Goal: Transaction & Acquisition: Purchase product/service

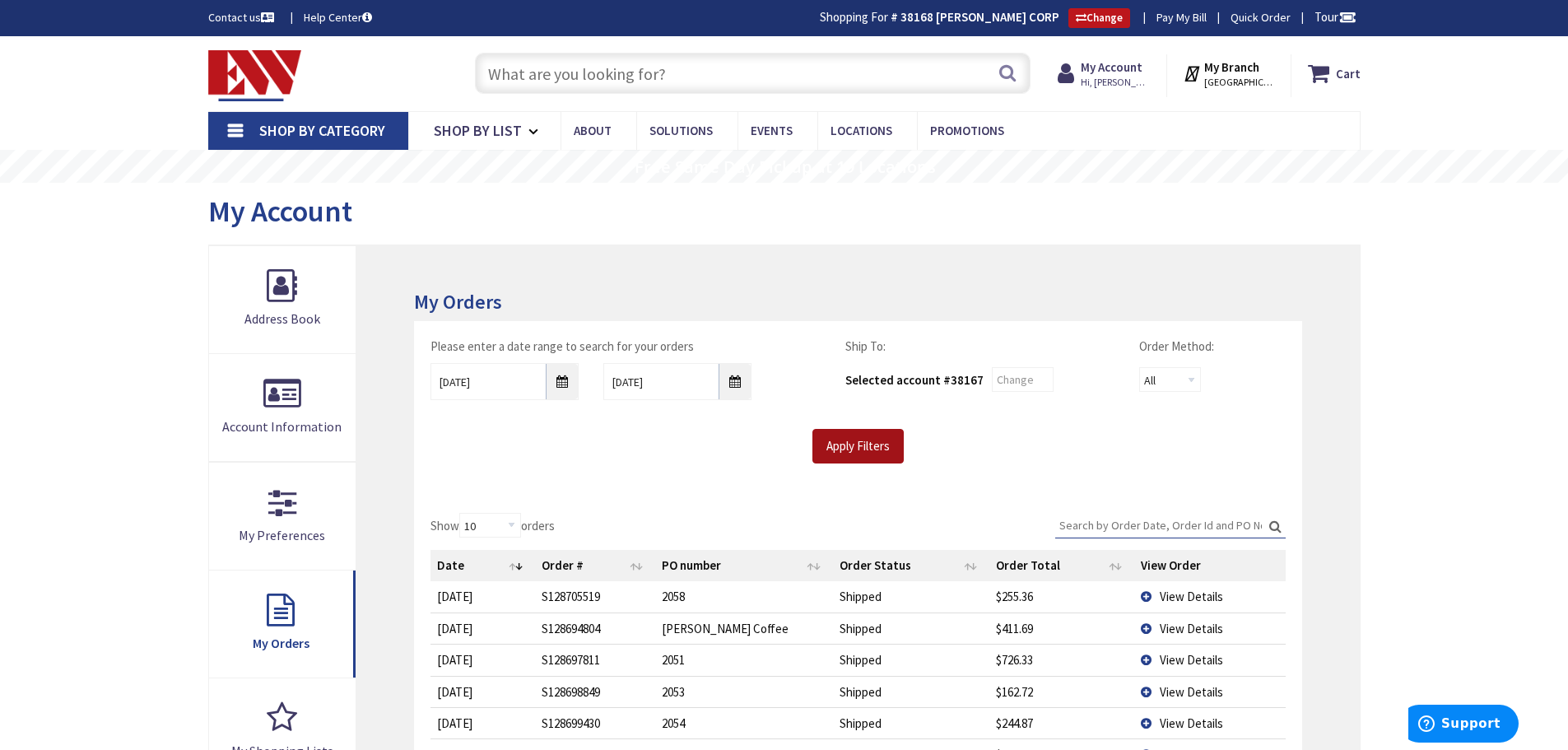
click at [863, 438] on input "Apply Filters" at bounding box center [858, 446] width 92 height 34
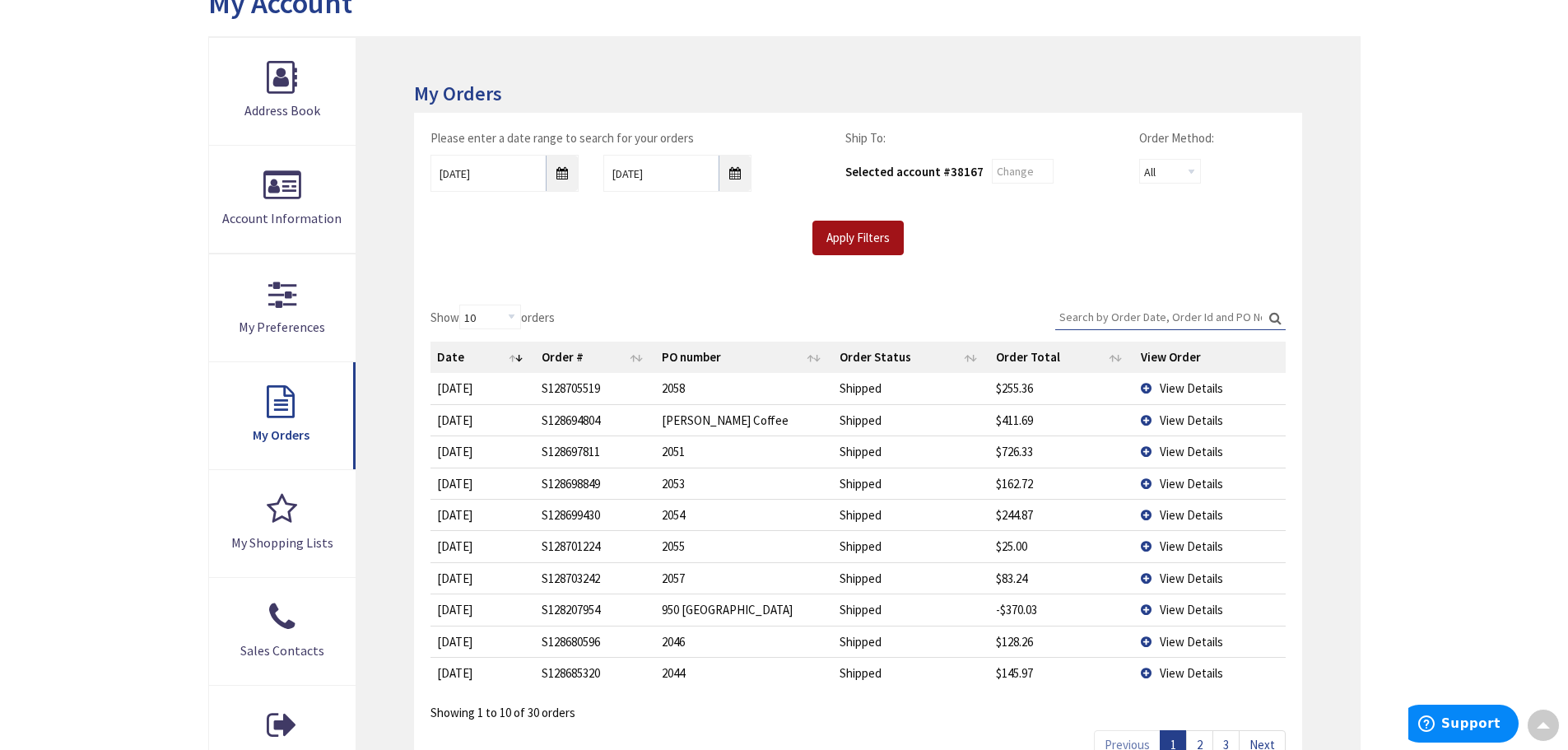
scroll to position [247, 0]
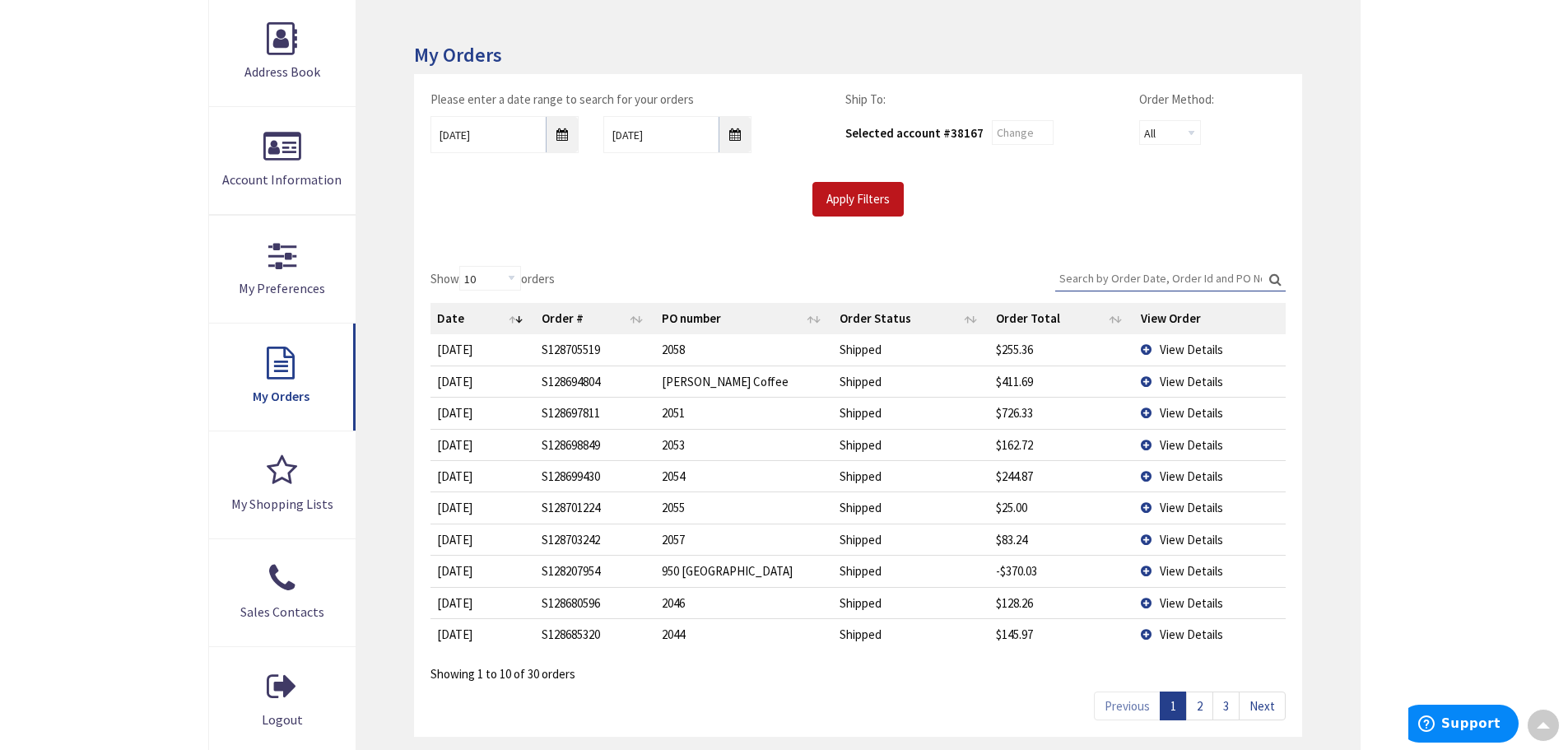
click at [1438, 324] on div "Skip to Content Toggle Nav Search Cart My Cart Close" at bounding box center [784, 461] width 1568 height 1344
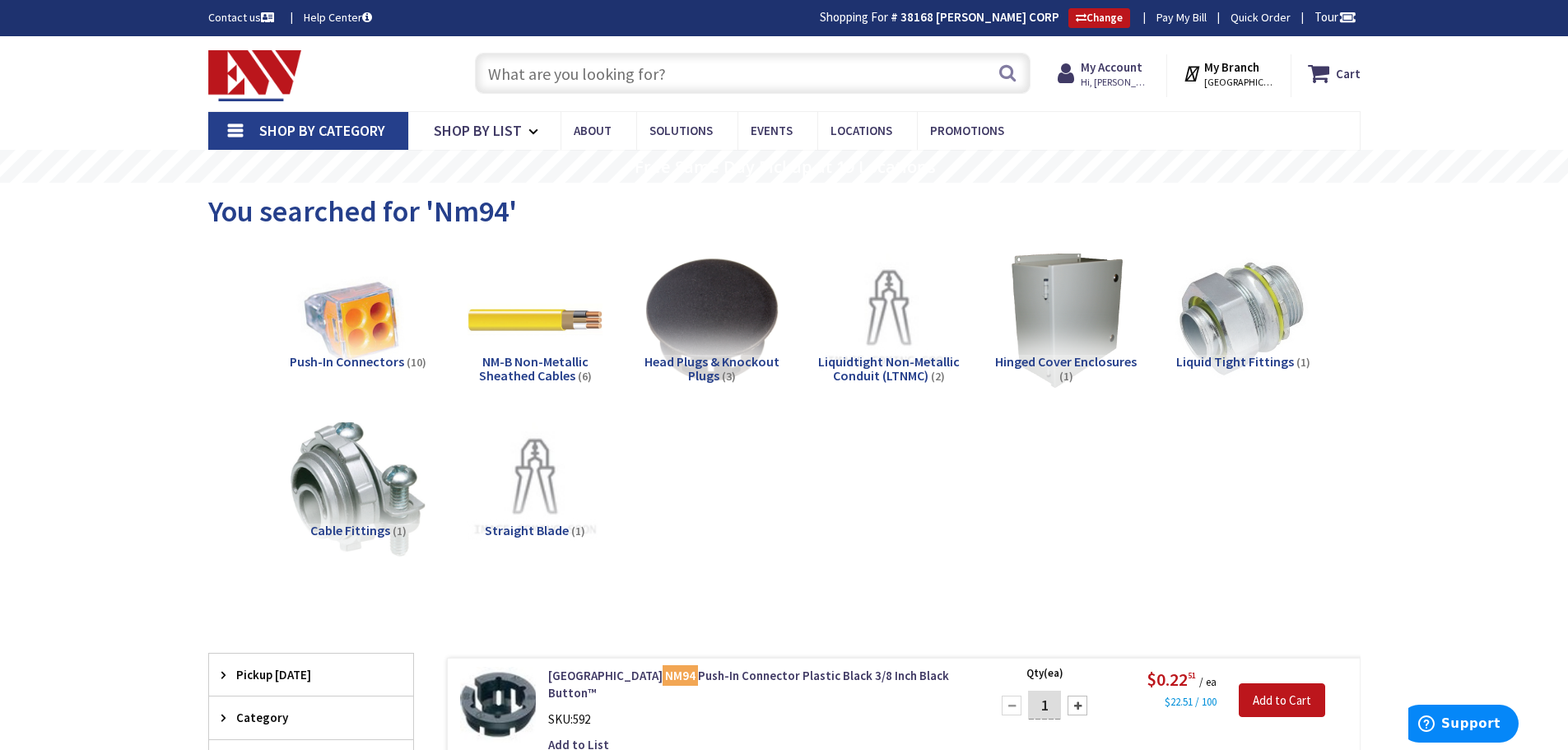
click at [714, 60] on input "text" at bounding box center [753, 74] width 556 height 41
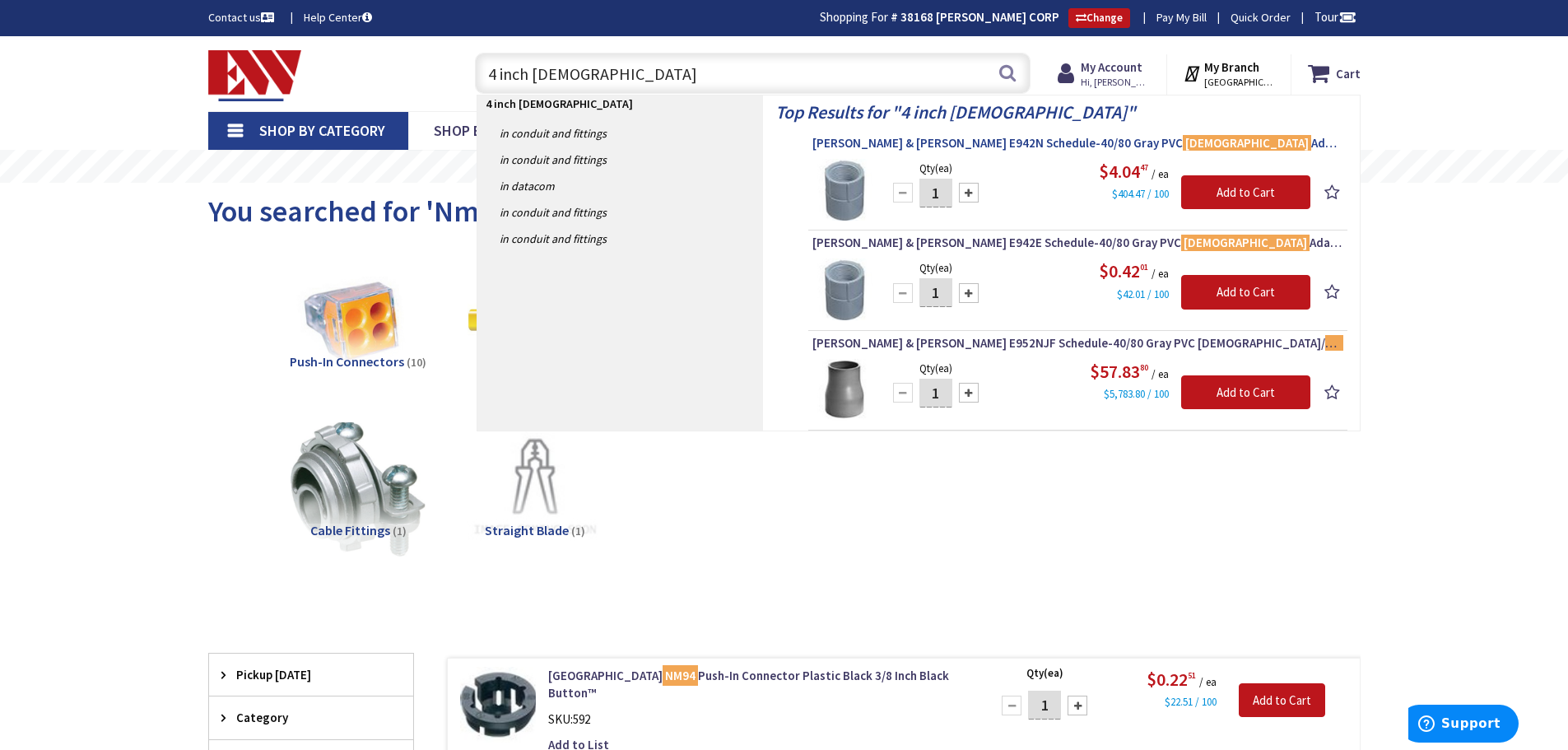
type input "4 inch Female"
click at [923, 143] on span "Thomas & Betts E942N Schedule-40/80 Gray PVC Female Adapter 4 - Inch Carlon®" at bounding box center [1078, 143] width 531 height 17
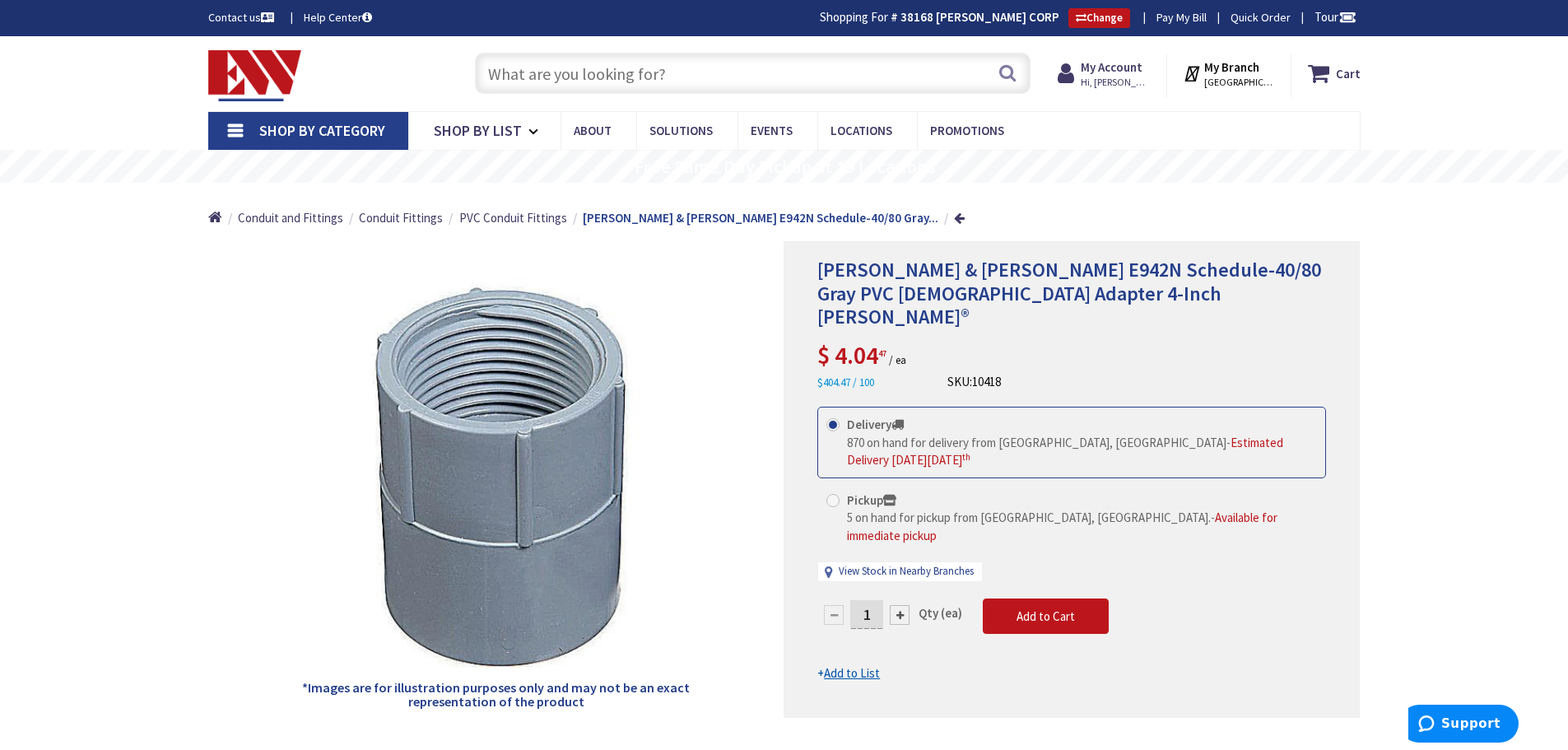
click at [833, 494] on span at bounding box center [833, 500] width 13 height 13
click at [833, 495] on input "Pickup 5 on hand for pickup from New Britain, CT. - Available for immediate pic…" at bounding box center [836, 500] width 11 height 11
radio input "true"
click at [918, 564] on link "View Stock in Nearby Branches" at bounding box center [906, 572] width 135 height 16
select select "data-availability"
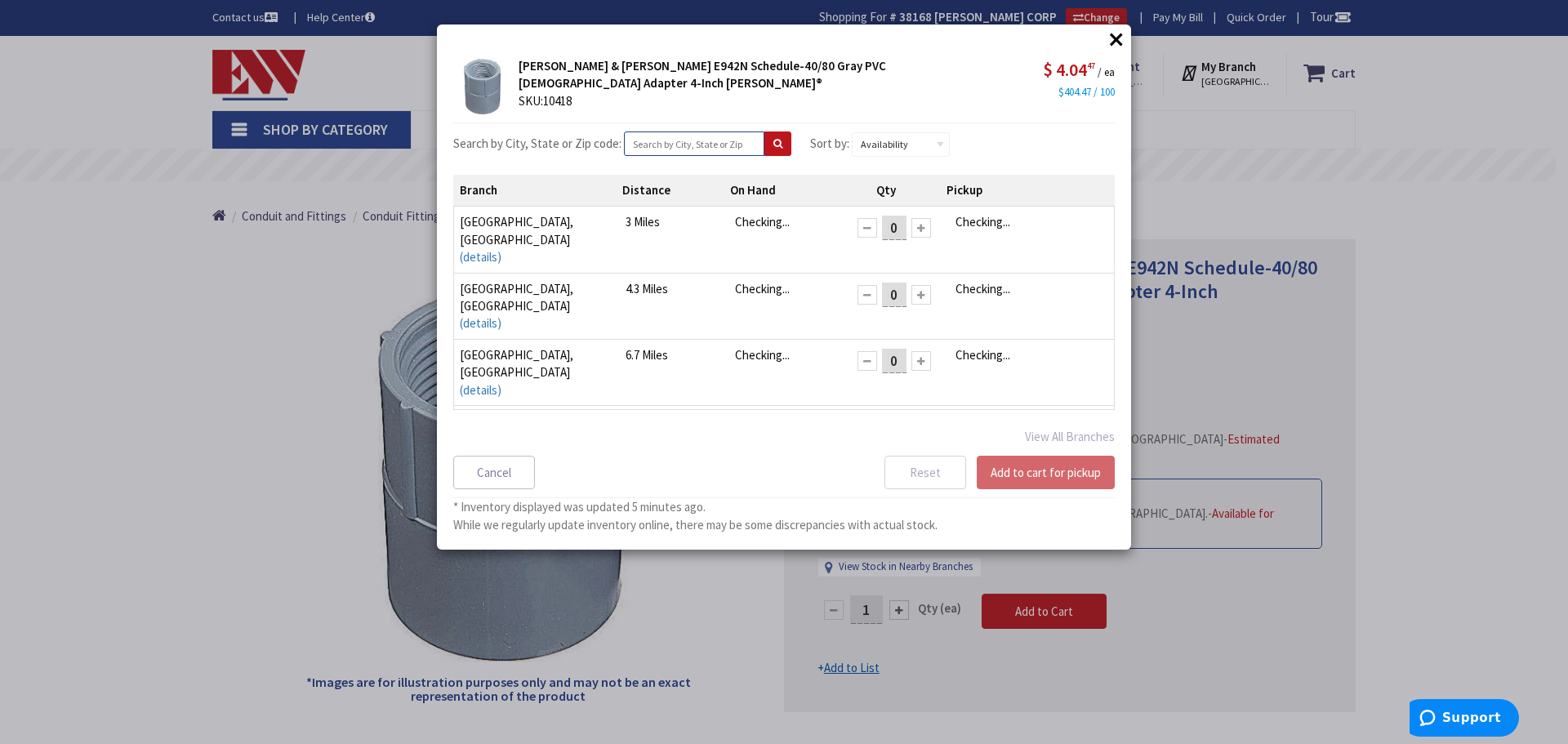
click at [688, 151] on input "text" at bounding box center [694, 144] width 141 height 24
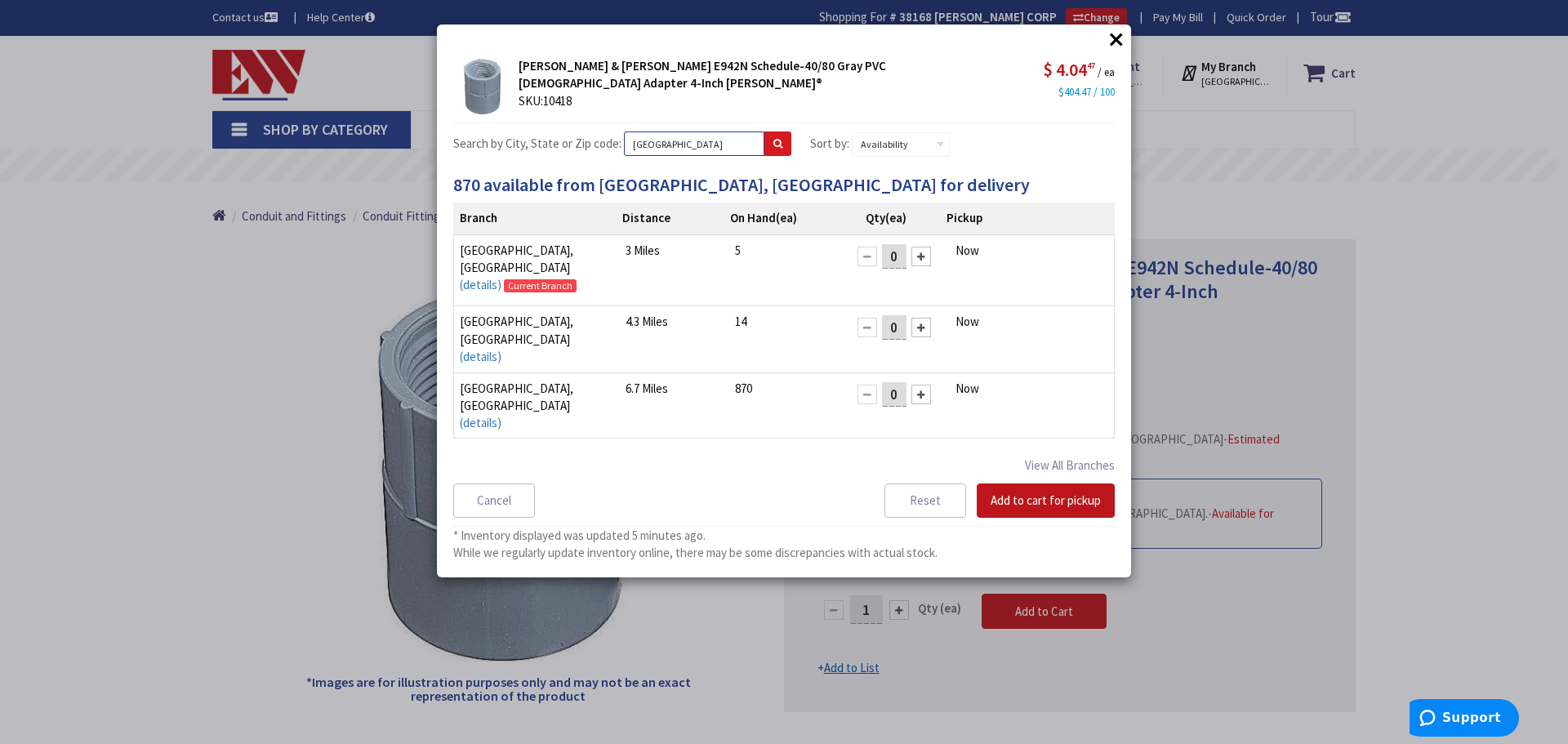
type input "oxford"
click at [773, 145] on icon at bounding box center [777, 144] width 9 height 10
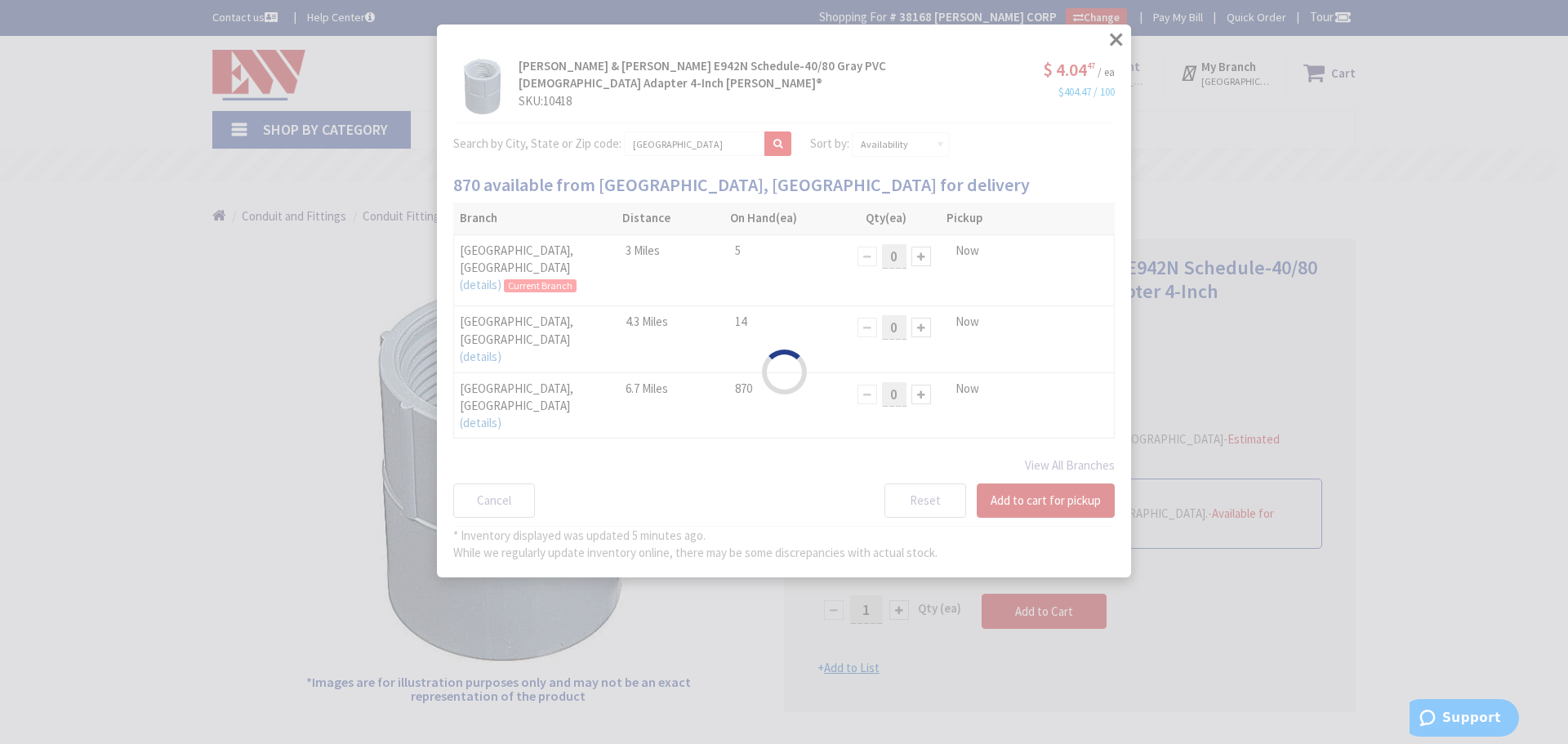
select select "data-availability"
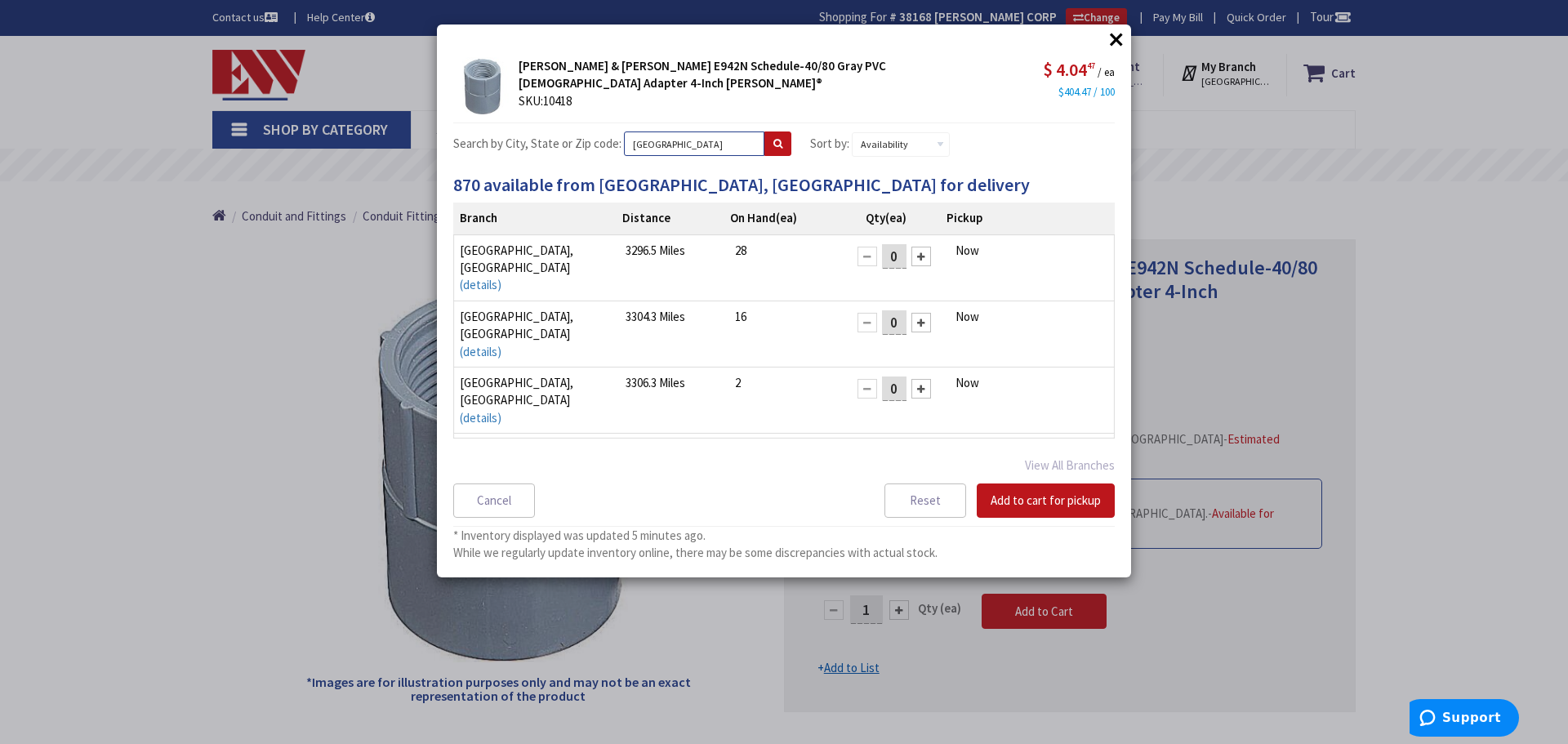
drag, startPoint x: 696, startPoint y: 145, endPoint x: 609, endPoint y: 143, distance: 87.0
click at [609, 143] on div "Search by City, State or Zip code: oxford" at bounding box center [622, 145] width 338 height 27
type input "waterbury"
click at [772, 146] on button at bounding box center [778, 144] width 27 height 24
select select "data-availability"
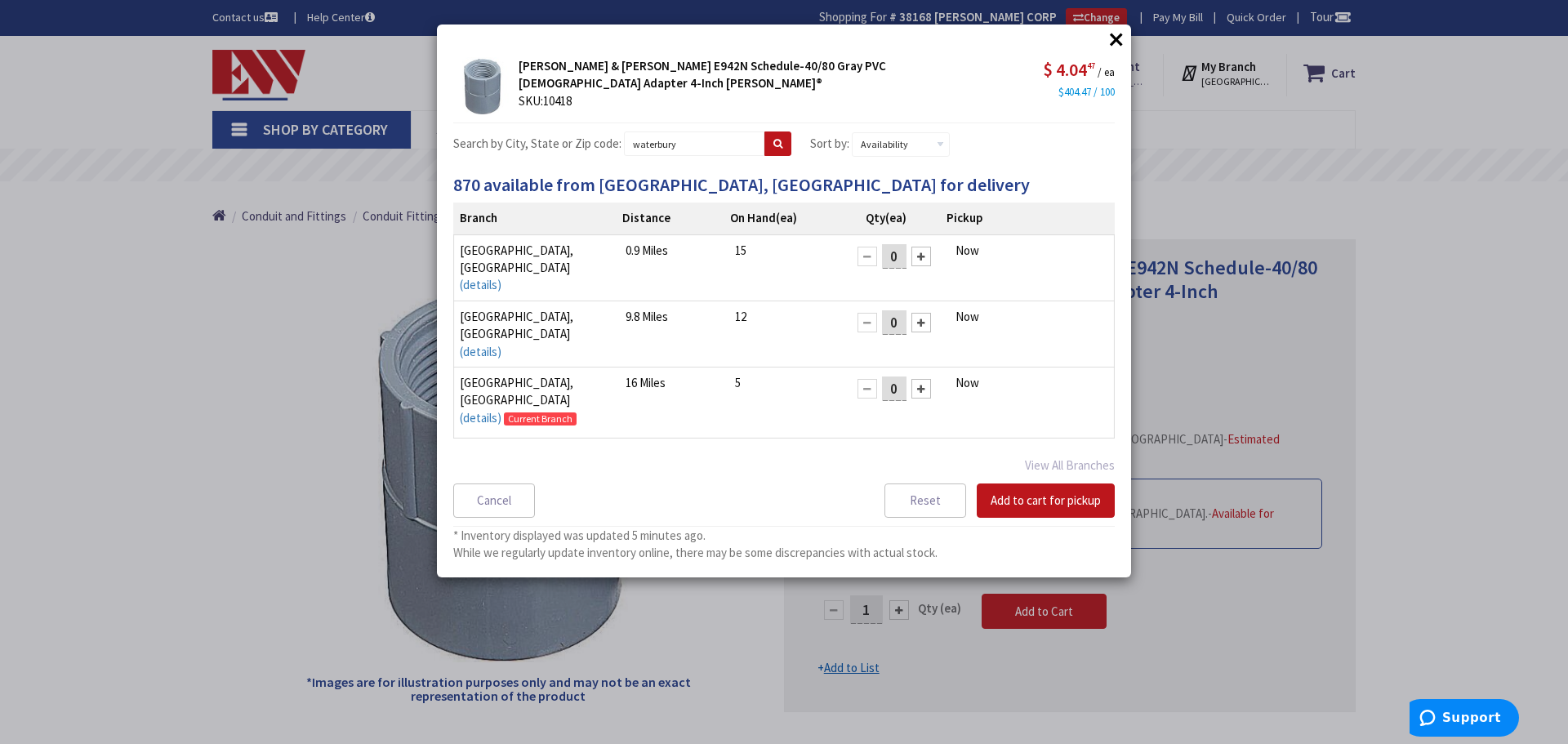
click at [911, 255] on div at bounding box center [921, 257] width 20 height 20
click at [1038, 500] on button "Add to cart for pickup" at bounding box center [1045, 500] width 138 height 34
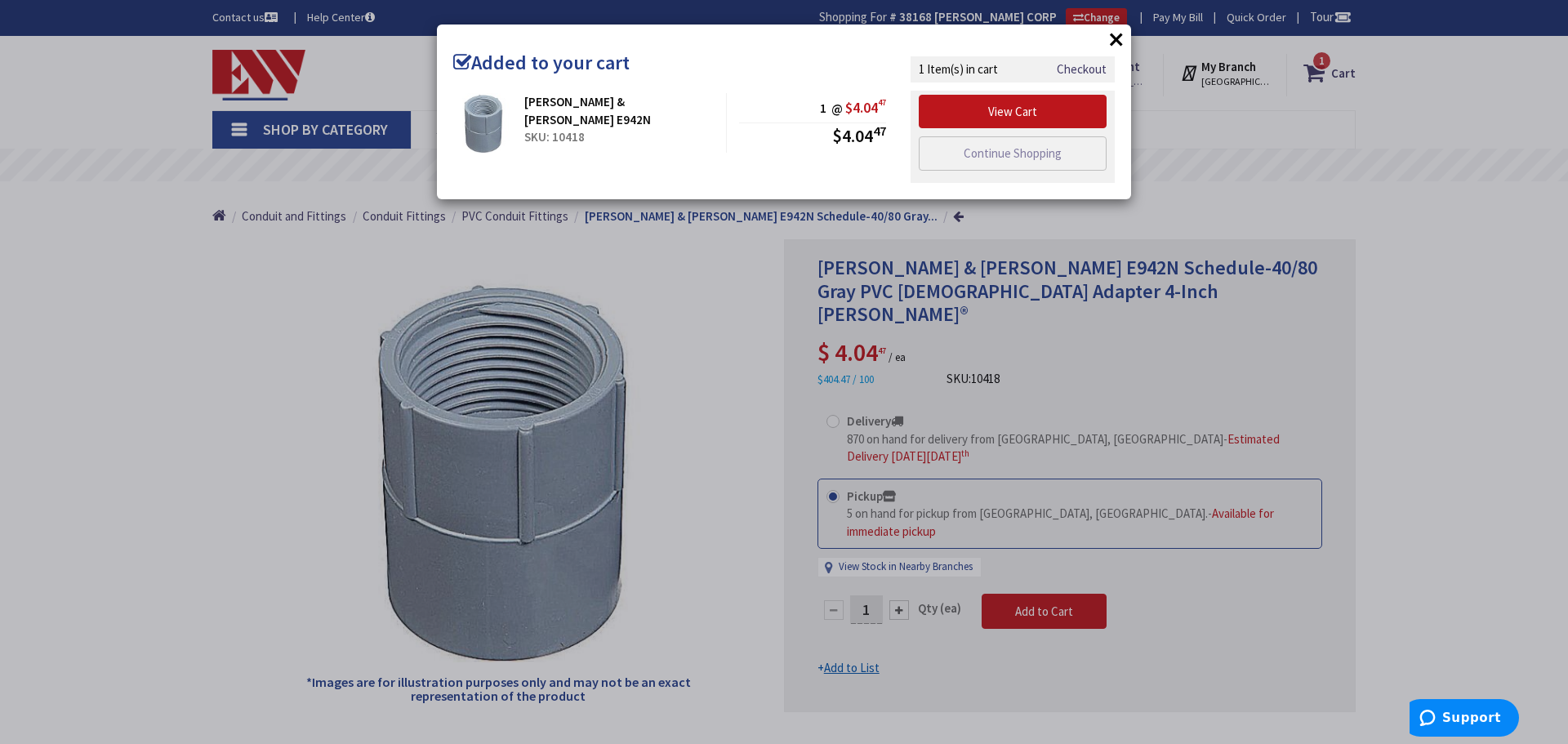
click at [1124, 40] on button "×" at bounding box center [1116, 39] width 24 height 24
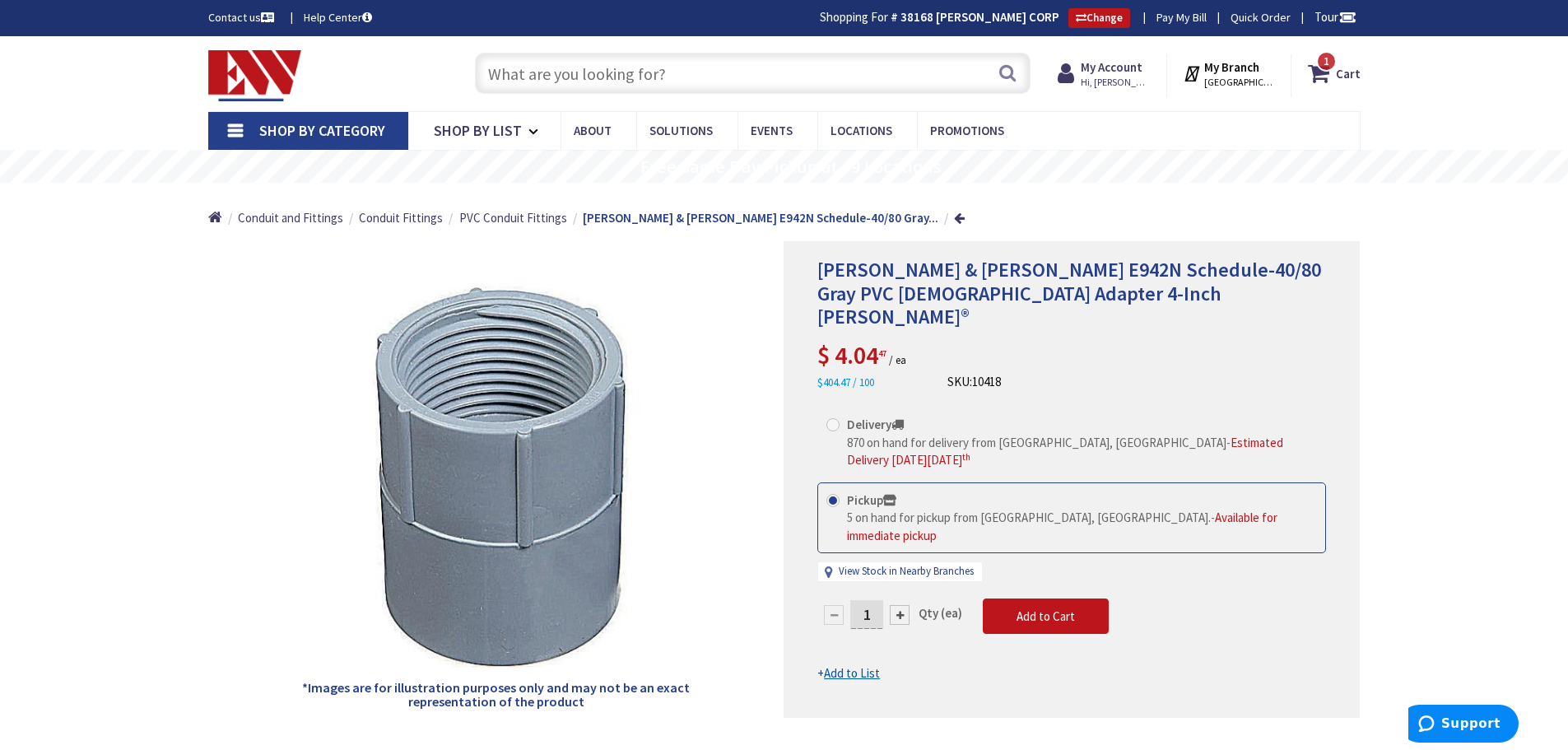
click at [740, 74] on input "text" at bounding box center [753, 74] width 556 height 41
type input "N"
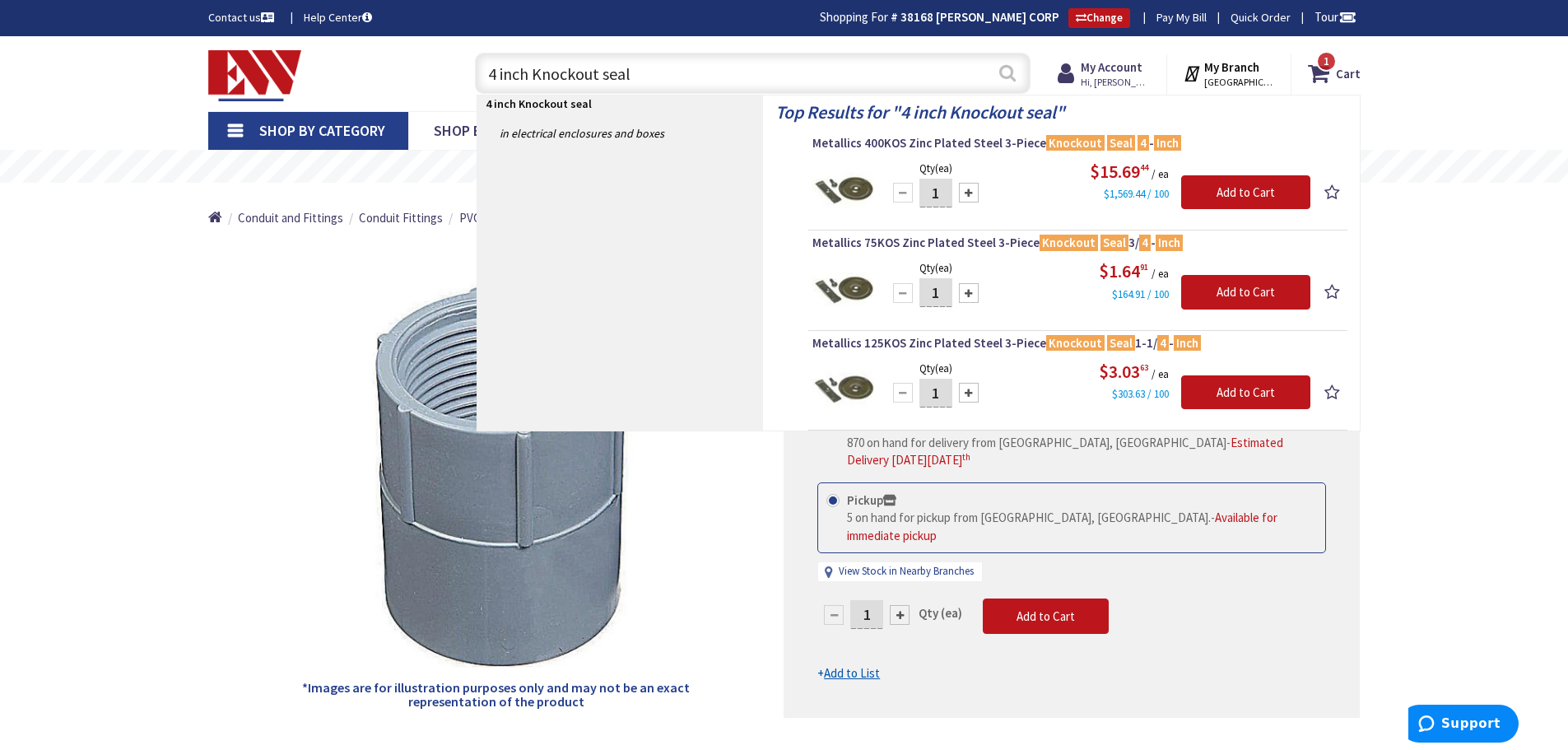
type input "4 inch Knockout seal"
click at [1007, 73] on button "Search" at bounding box center [1008, 73] width 22 height 37
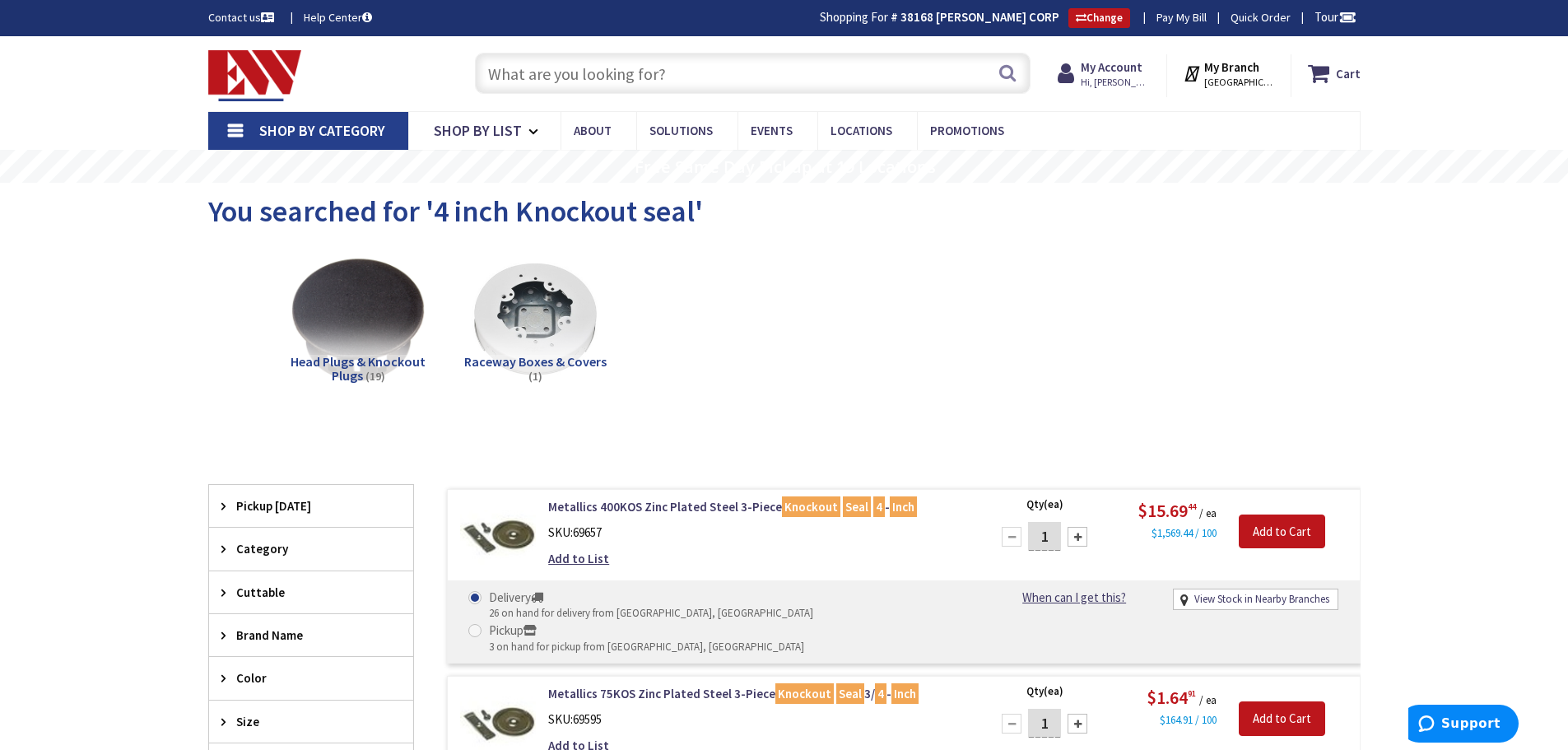
click at [958, 224] on div "You searched for '4 inch Knockout seal'" at bounding box center [784, 214] width 1153 height 62
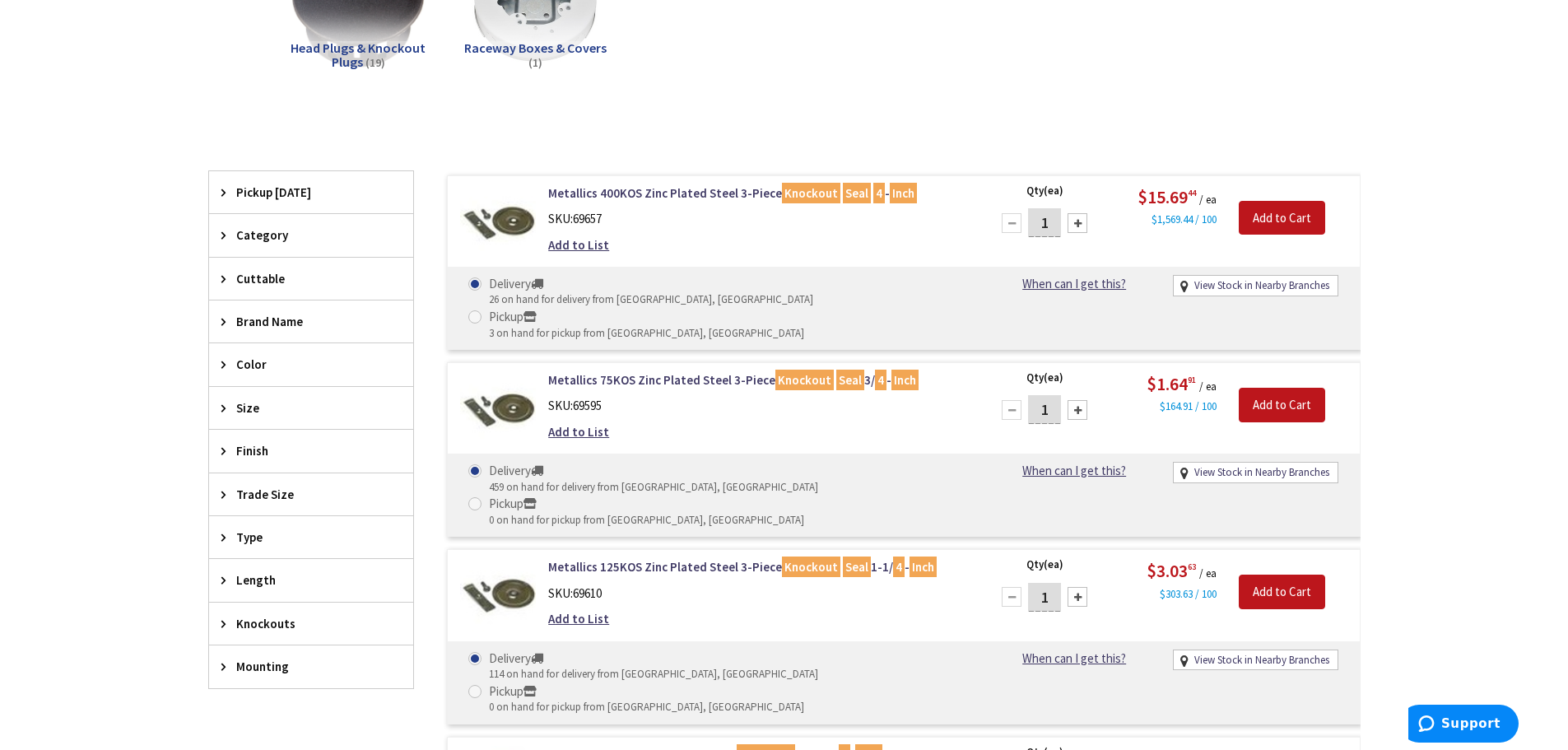
scroll to position [330, 0]
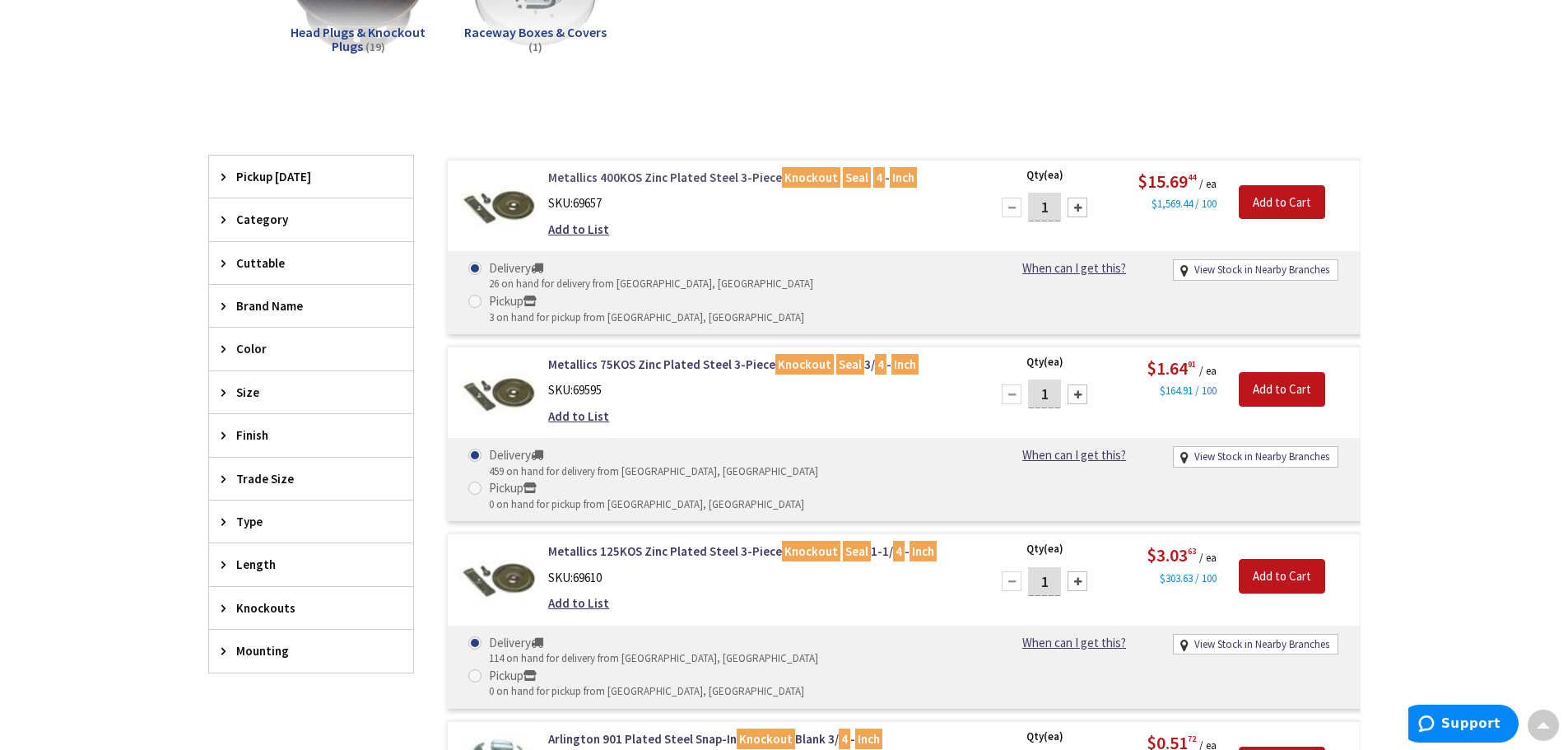
click at [706, 174] on link "Metallics 400KOS Zinc Plated Steel 3-Piece Knockout Seal 4 - Inch" at bounding box center [758, 177] width 419 height 18
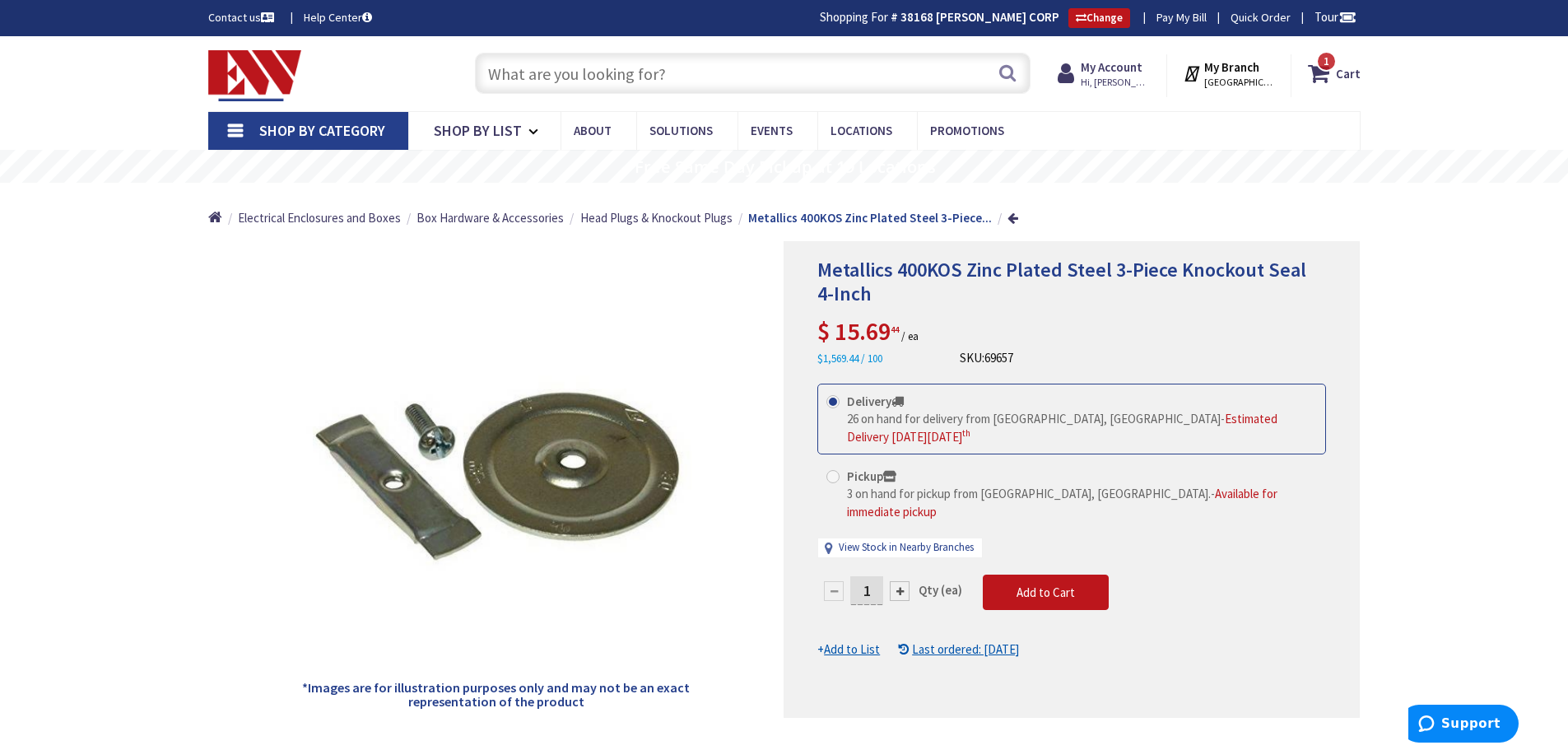
click at [662, 73] on input "text" at bounding box center [753, 74] width 556 height 41
type input "4"
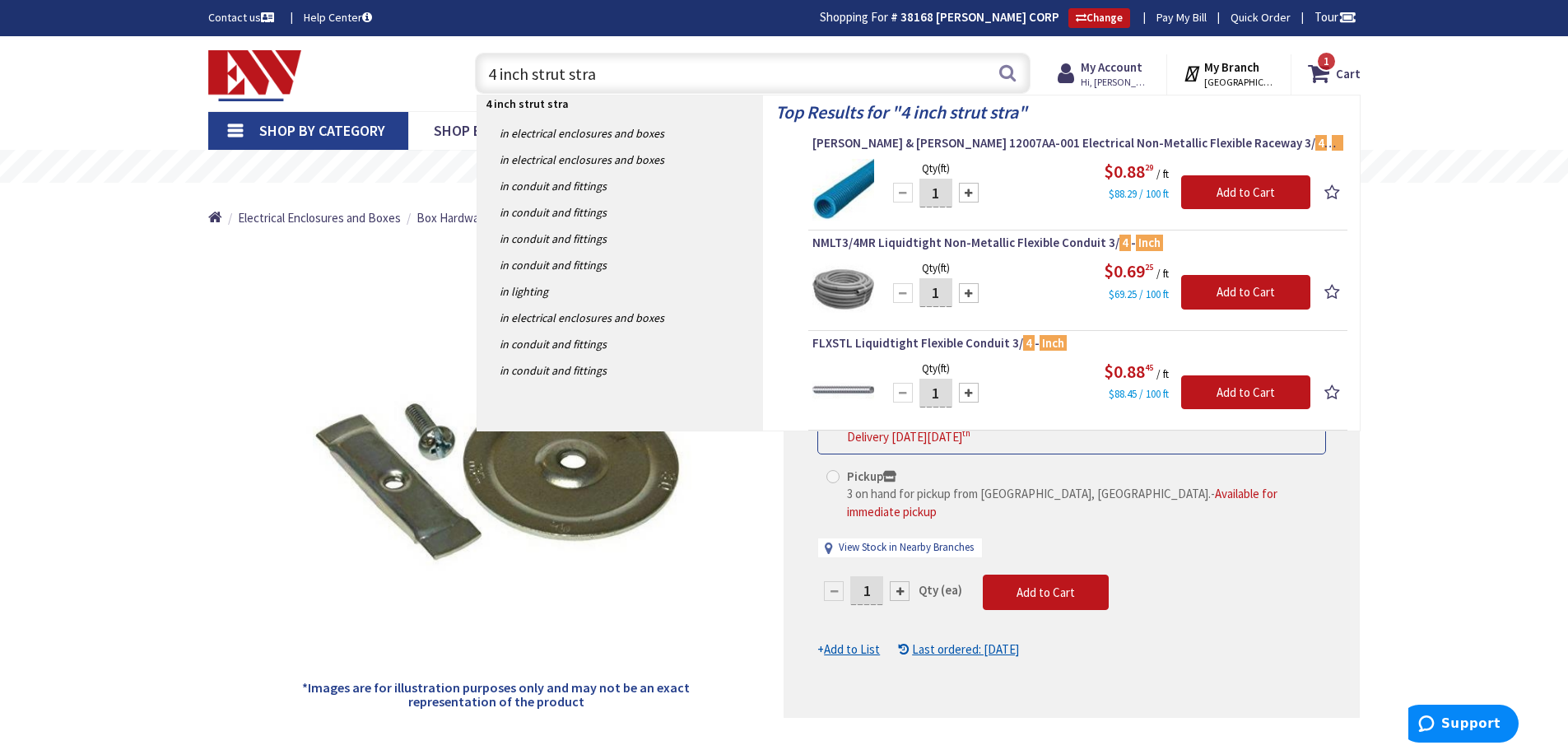
type input "4 inch strut strap"
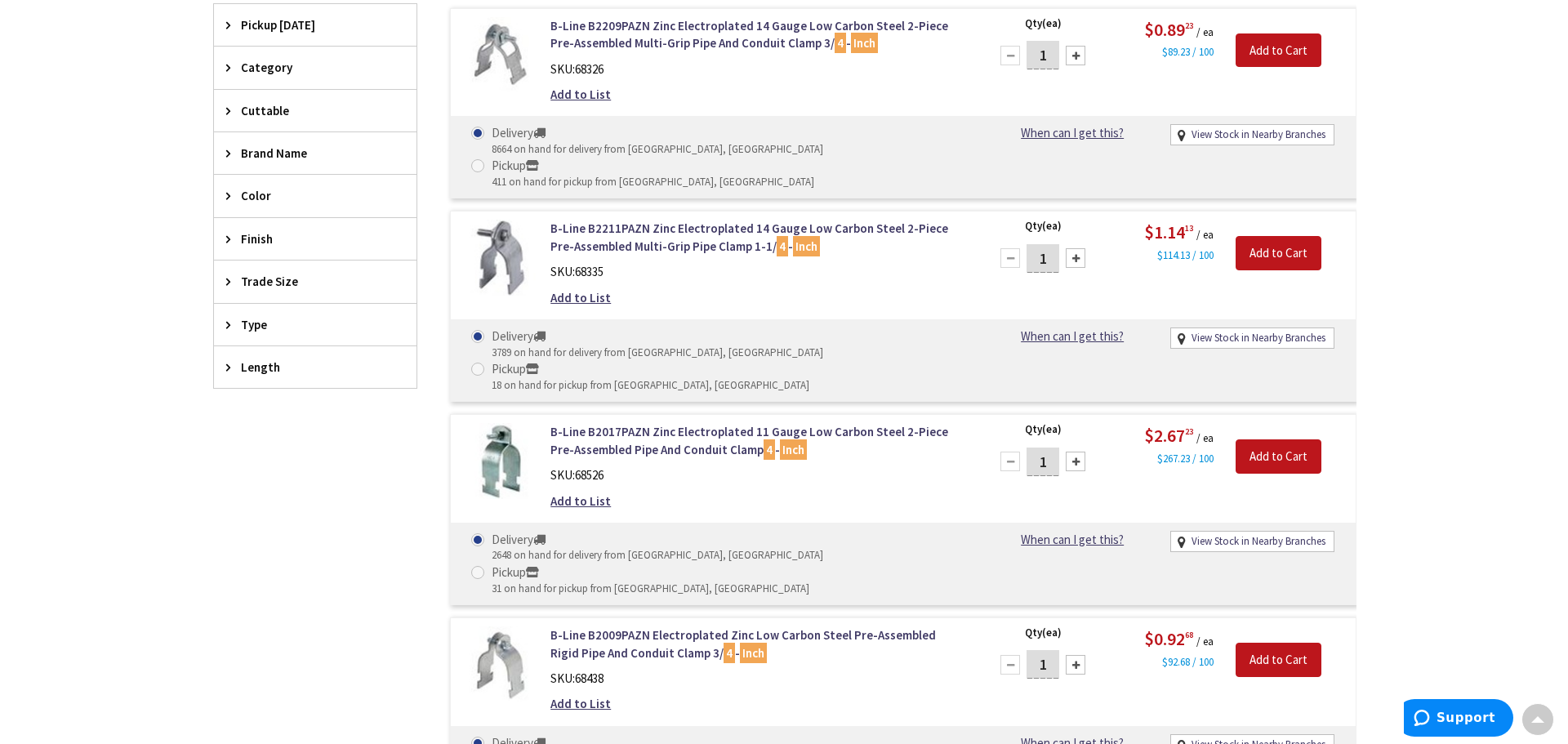
scroll to position [571, 0]
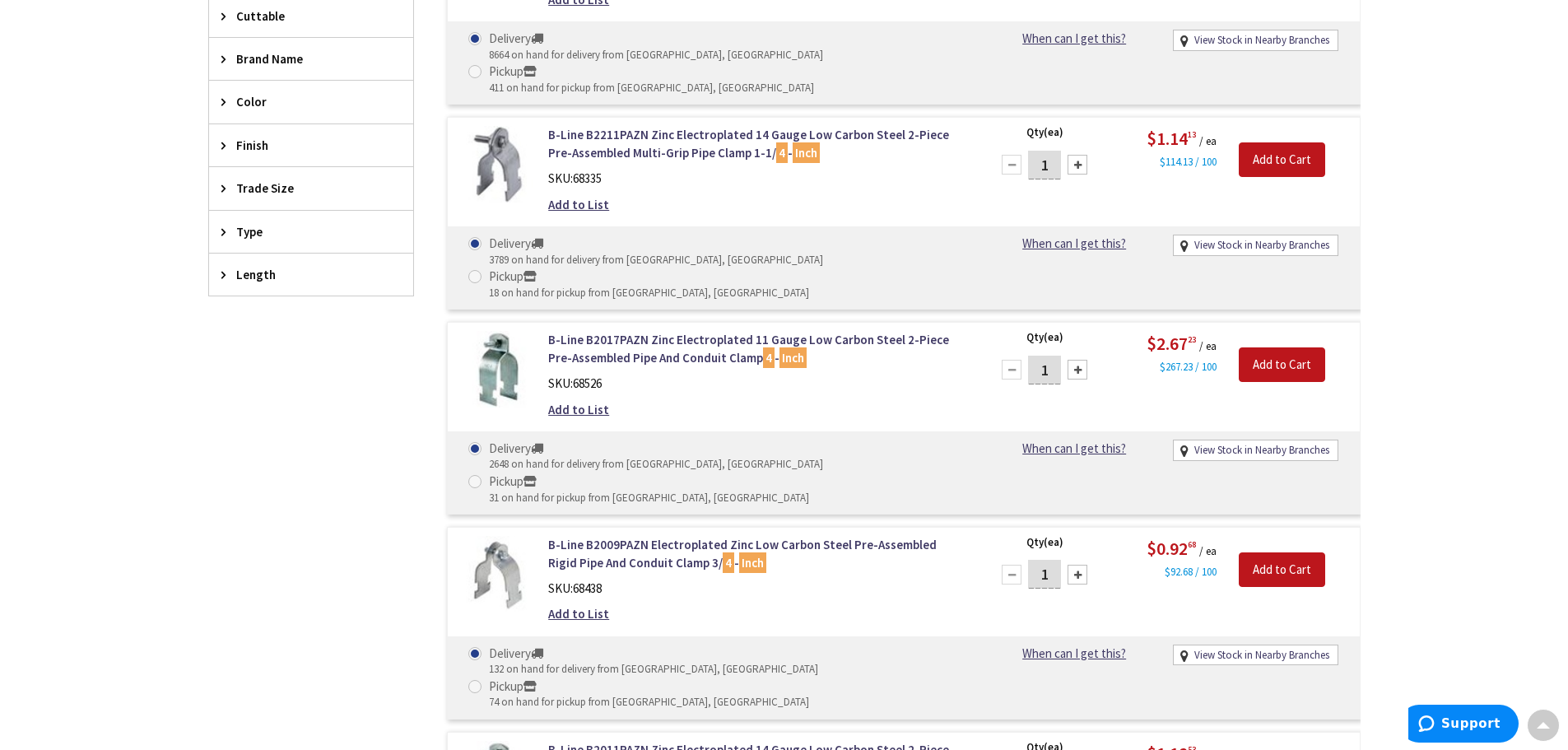
click at [481, 475] on span at bounding box center [474, 481] width 13 height 13
click at [483, 475] on input "Pickup 31 on hand for pickup from New Britain, CT" at bounding box center [477, 480] width 11 height 11
radio input "true"
click at [1301, 441] on div "View Stock in Nearby Branches" at bounding box center [1256, 450] width 163 height 19
click at [1300, 443] on link "View Stock in Nearby Branches" at bounding box center [1262, 451] width 135 height 16
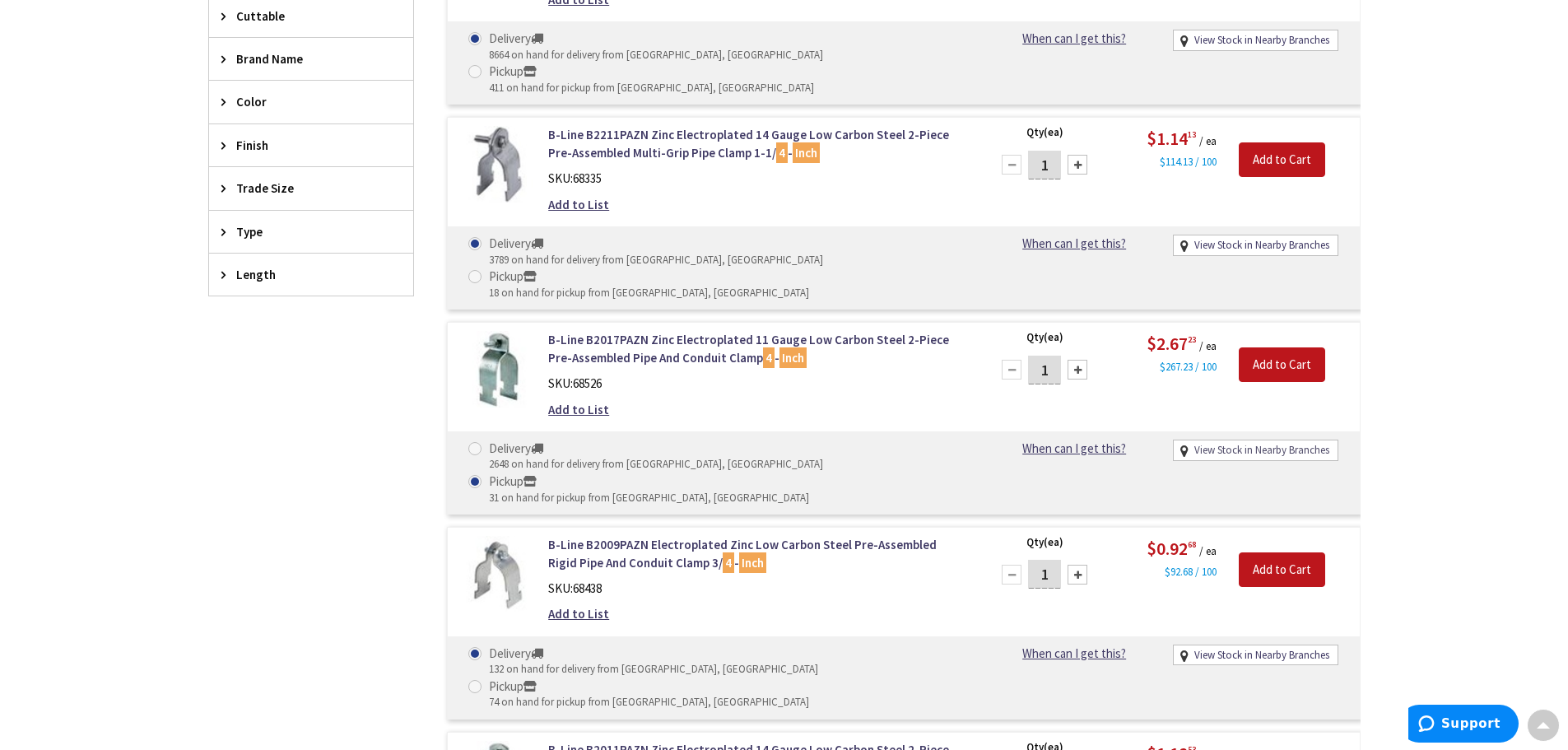
select select "data-availability"
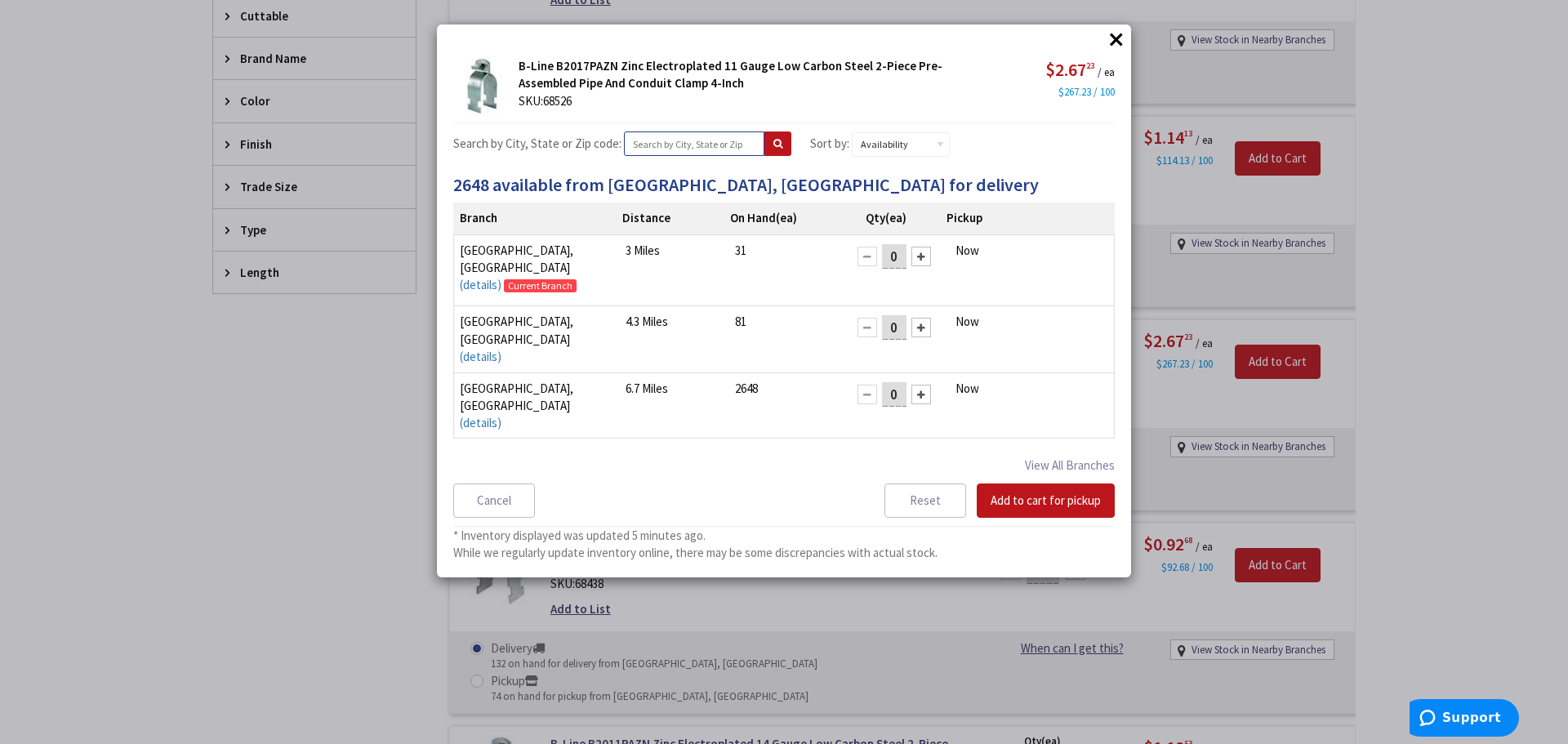
click at [700, 144] on input "text" at bounding box center [694, 144] width 141 height 24
type input "waterbury"
click at [764, 145] on button at bounding box center [778, 144] width 27 height 24
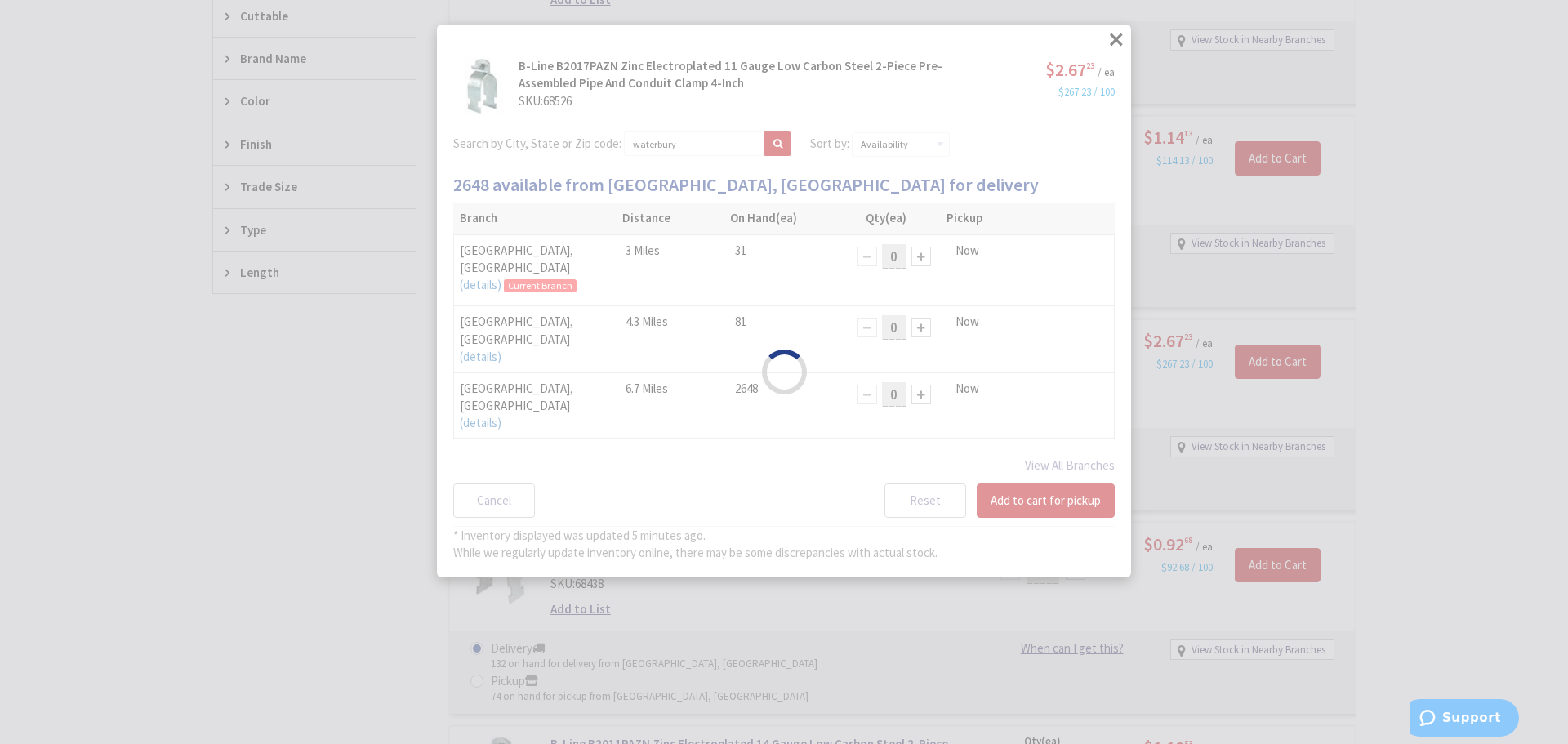
select select "data-availability"
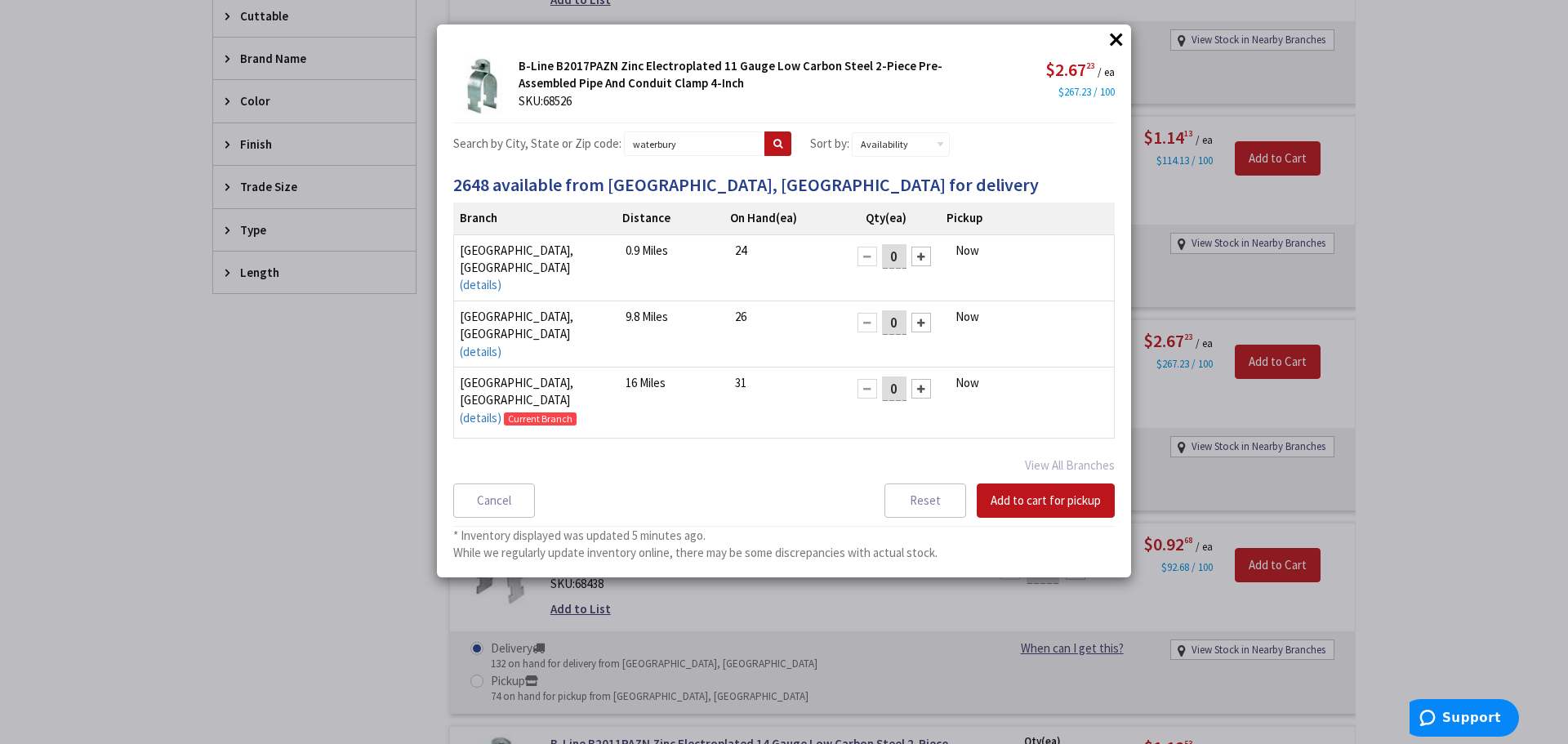
click at [911, 259] on div at bounding box center [921, 257] width 20 height 20
click at [911, 258] on div at bounding box center [921, 257] width 20 height 20
click at [1054, 509] on button "Add to cart for pickup" at bounding box center [1045, 500] width 138 height 34
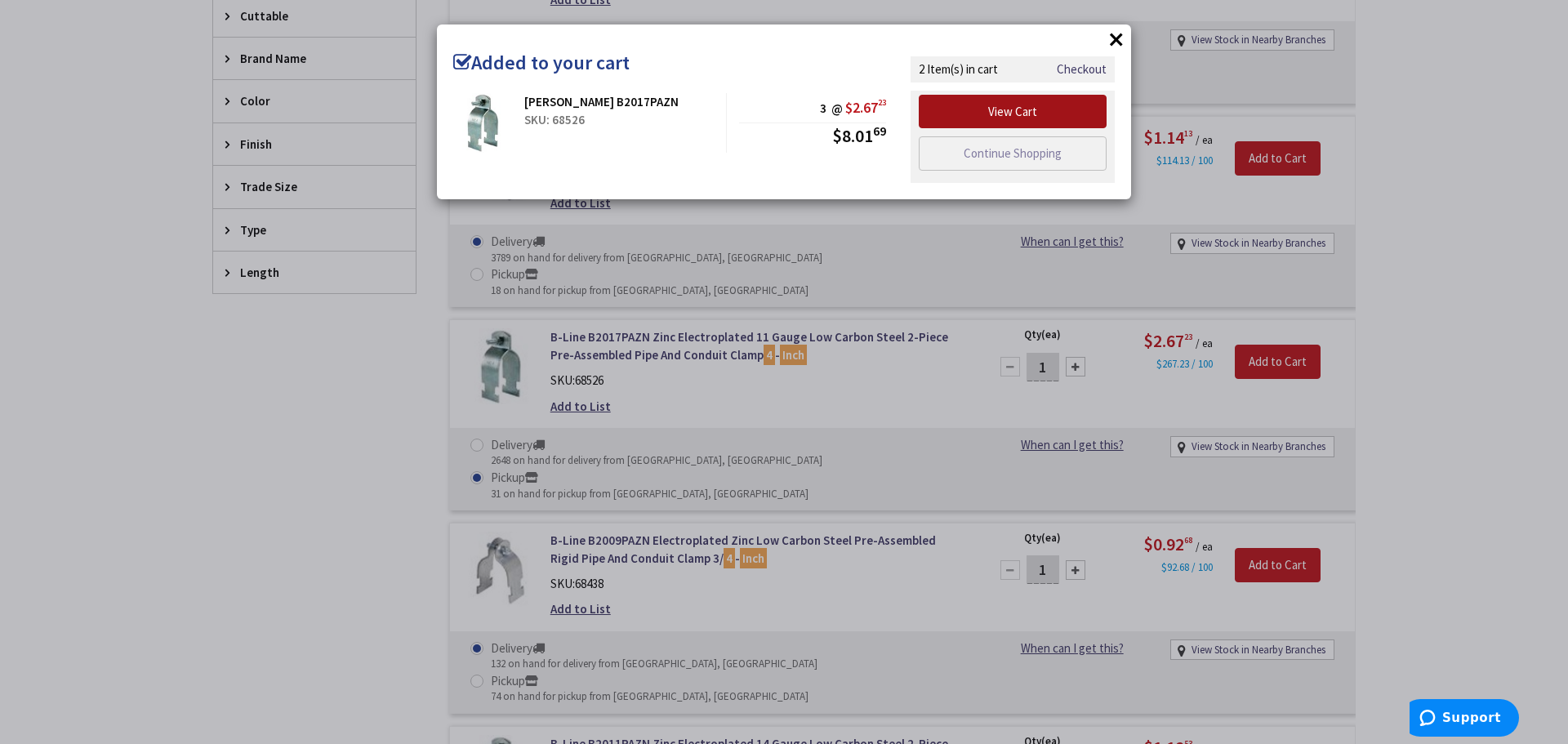
click at [1027, 113] on link "View Cart" at bounding box center [1012, 111] width 187 height 34
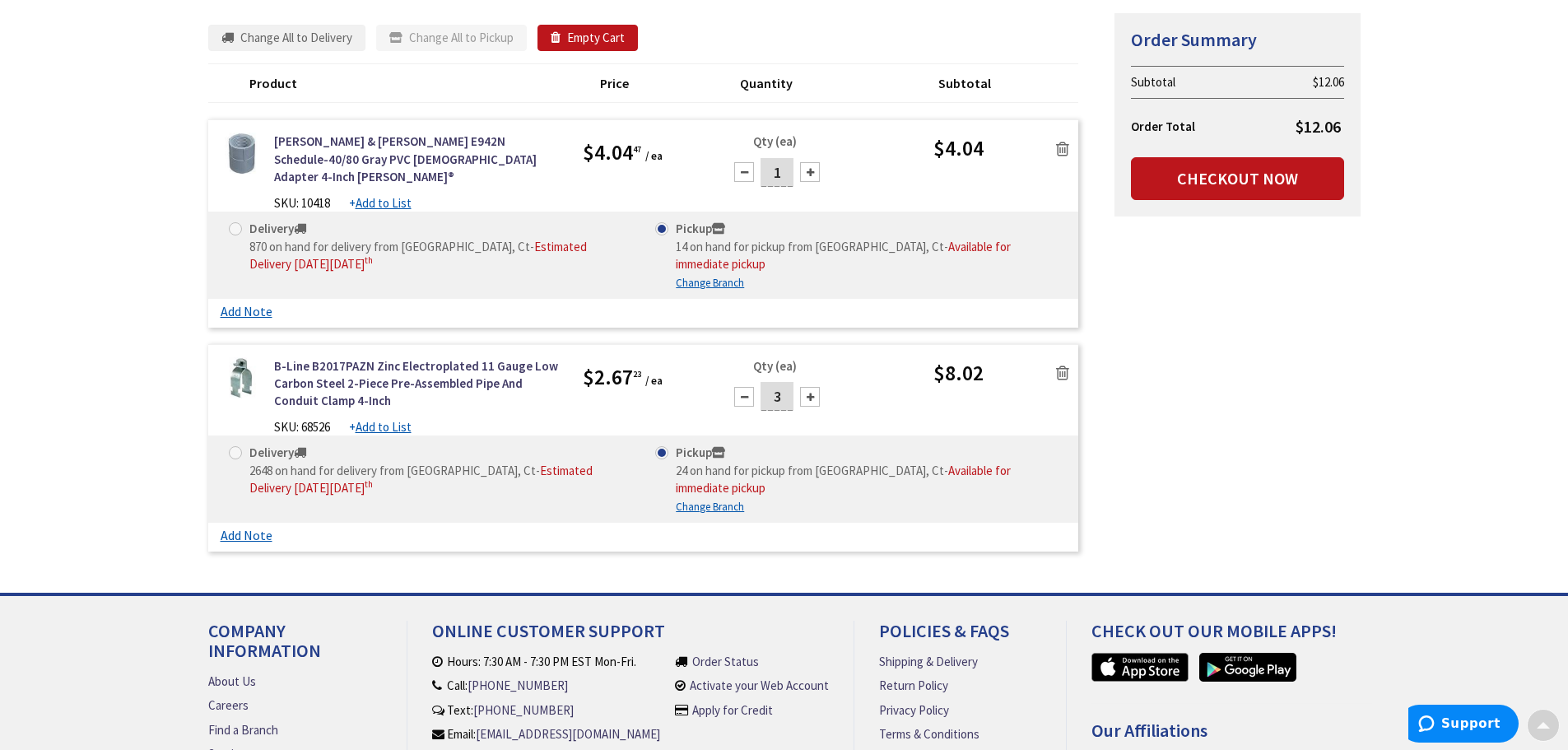
scroll to position [247, 0]
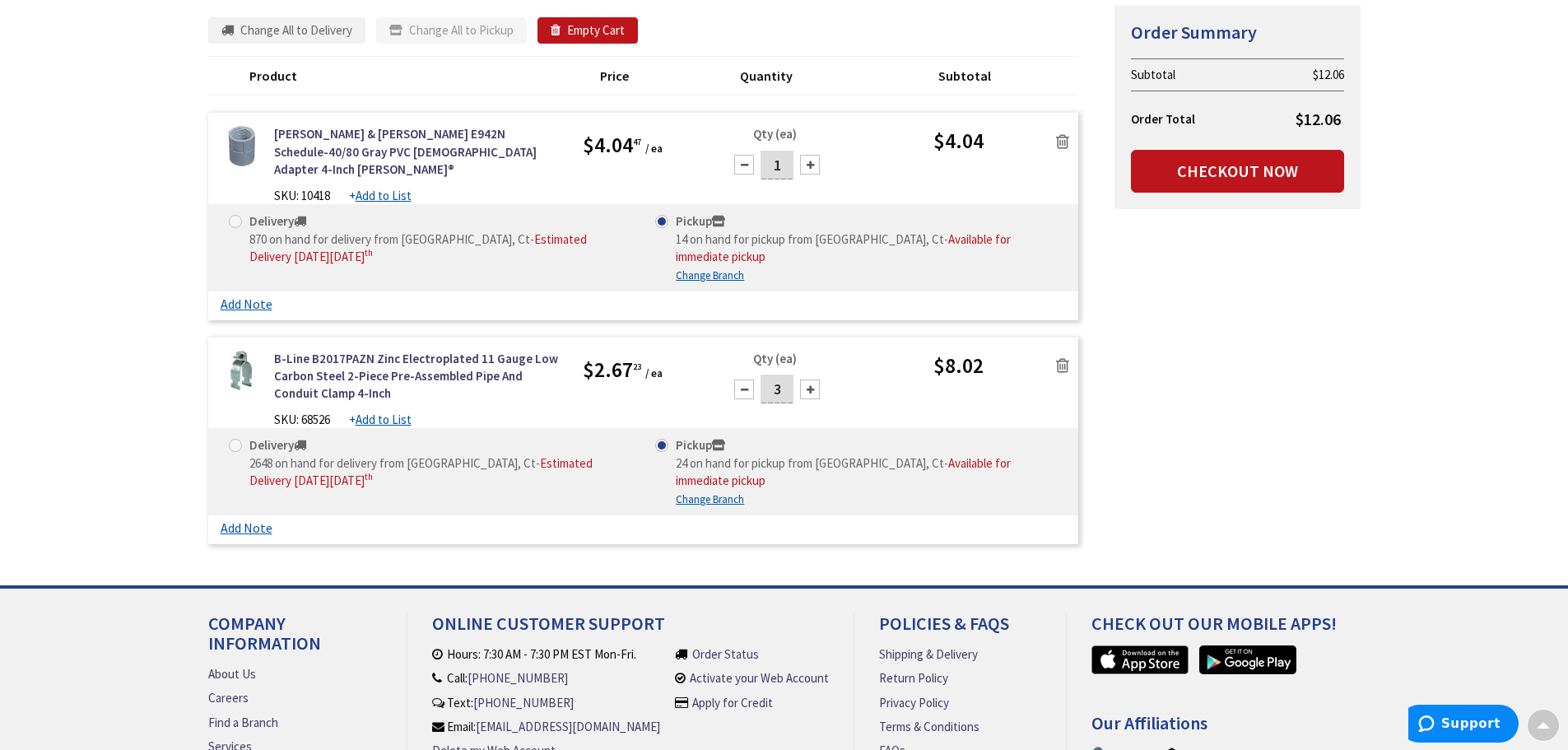
click at [1064, 145] on icon at bounding box center [1062, 141] width 13 height 17
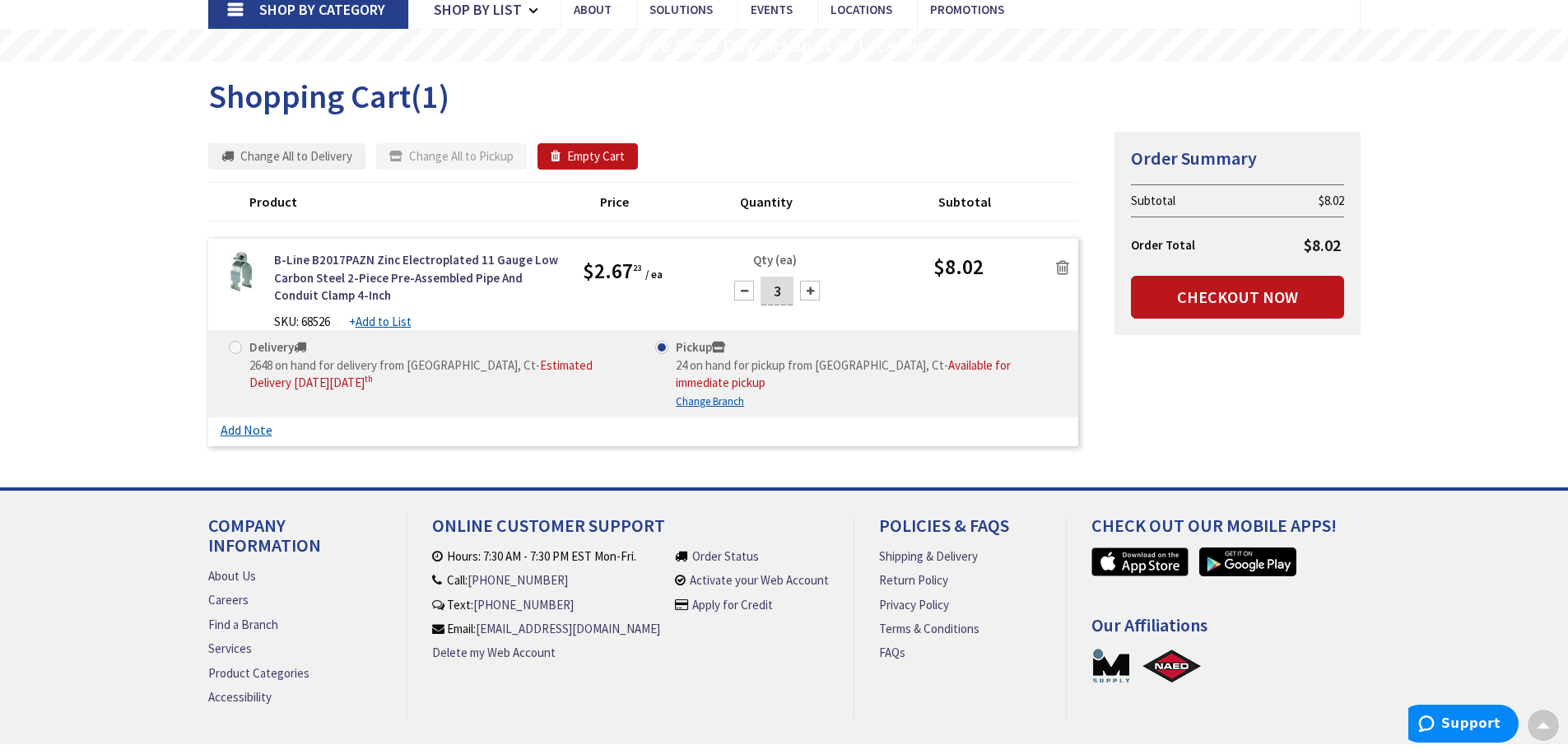
scroll to position [82, 0]
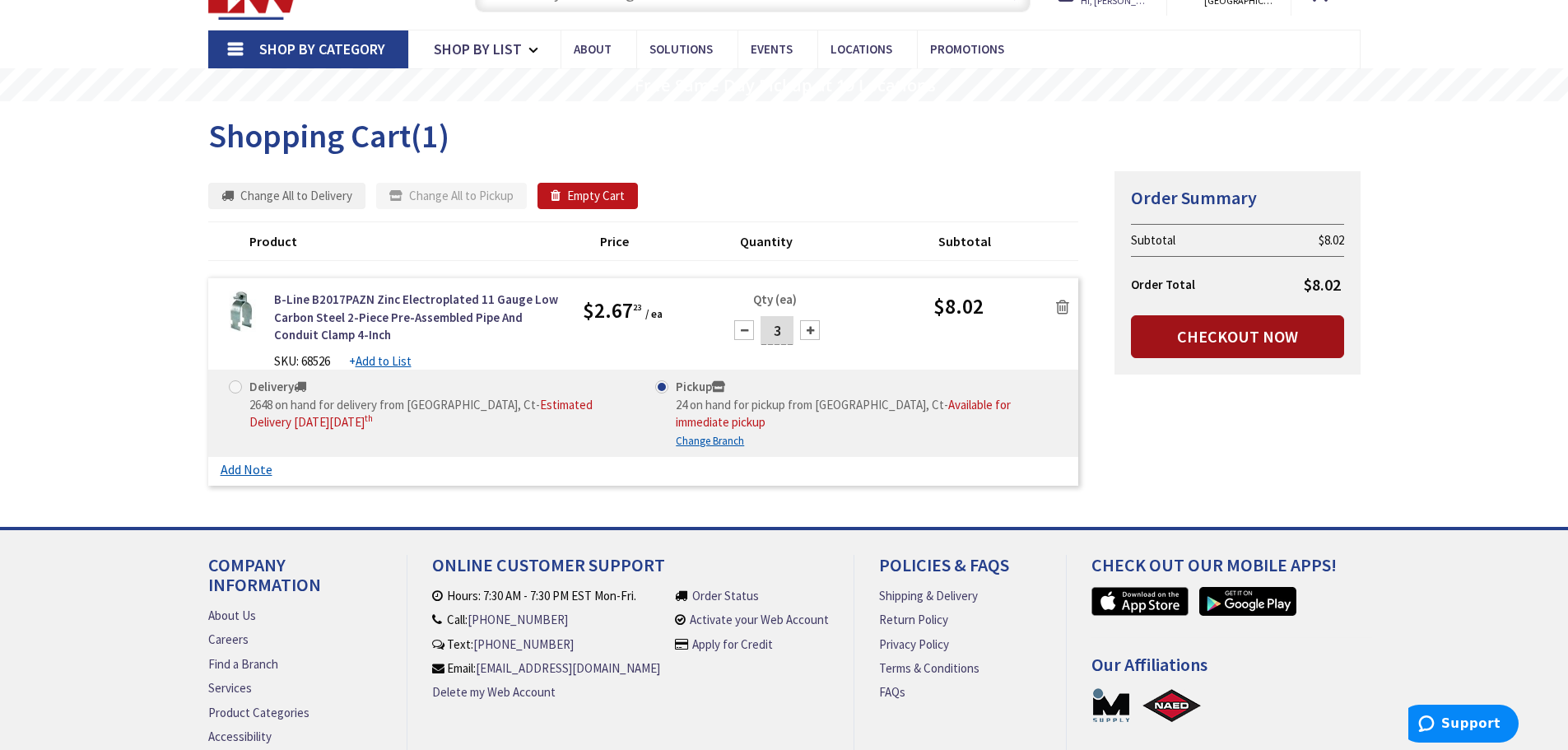
click at [1224, 330] on link "Checkout Now" at bounding box center [1237, 336] width 214 height 42
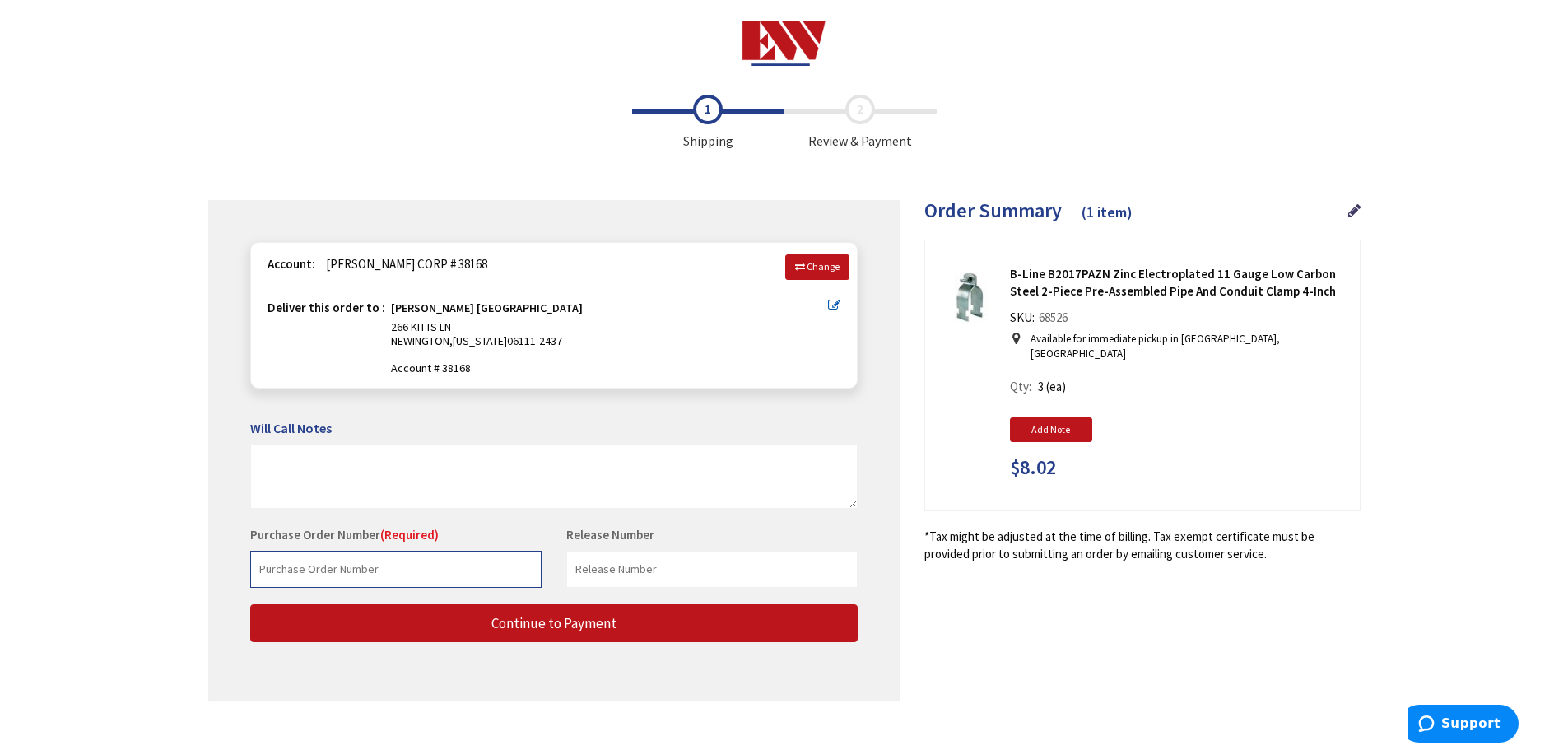
click at [478, 573] on input "text" at bounding box center [396, 570] width 291 height 37
type input "2061"
click at [642, 569] on input "text" at bounding box center [712, 570] width 291 height 37
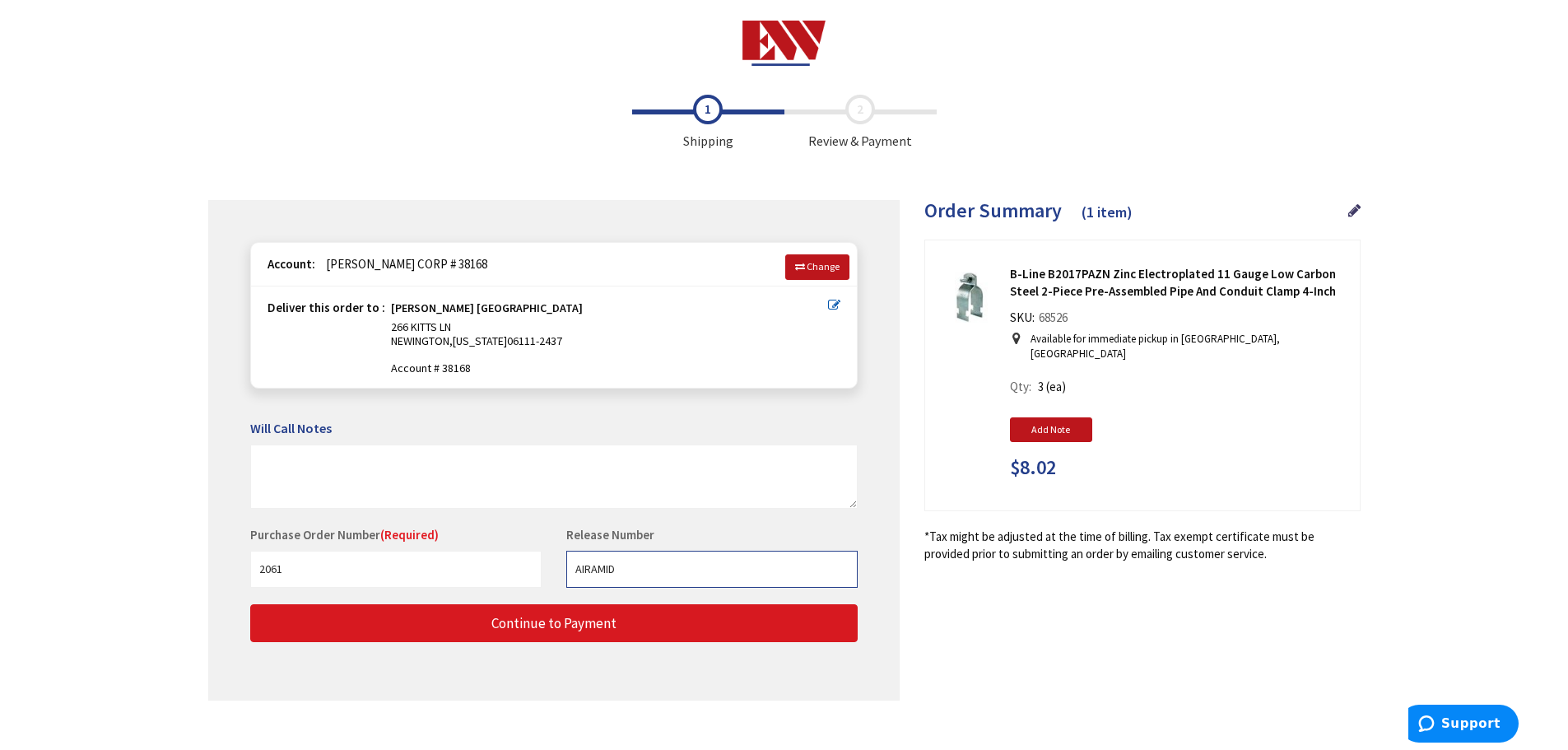
type input "AIRAMID"
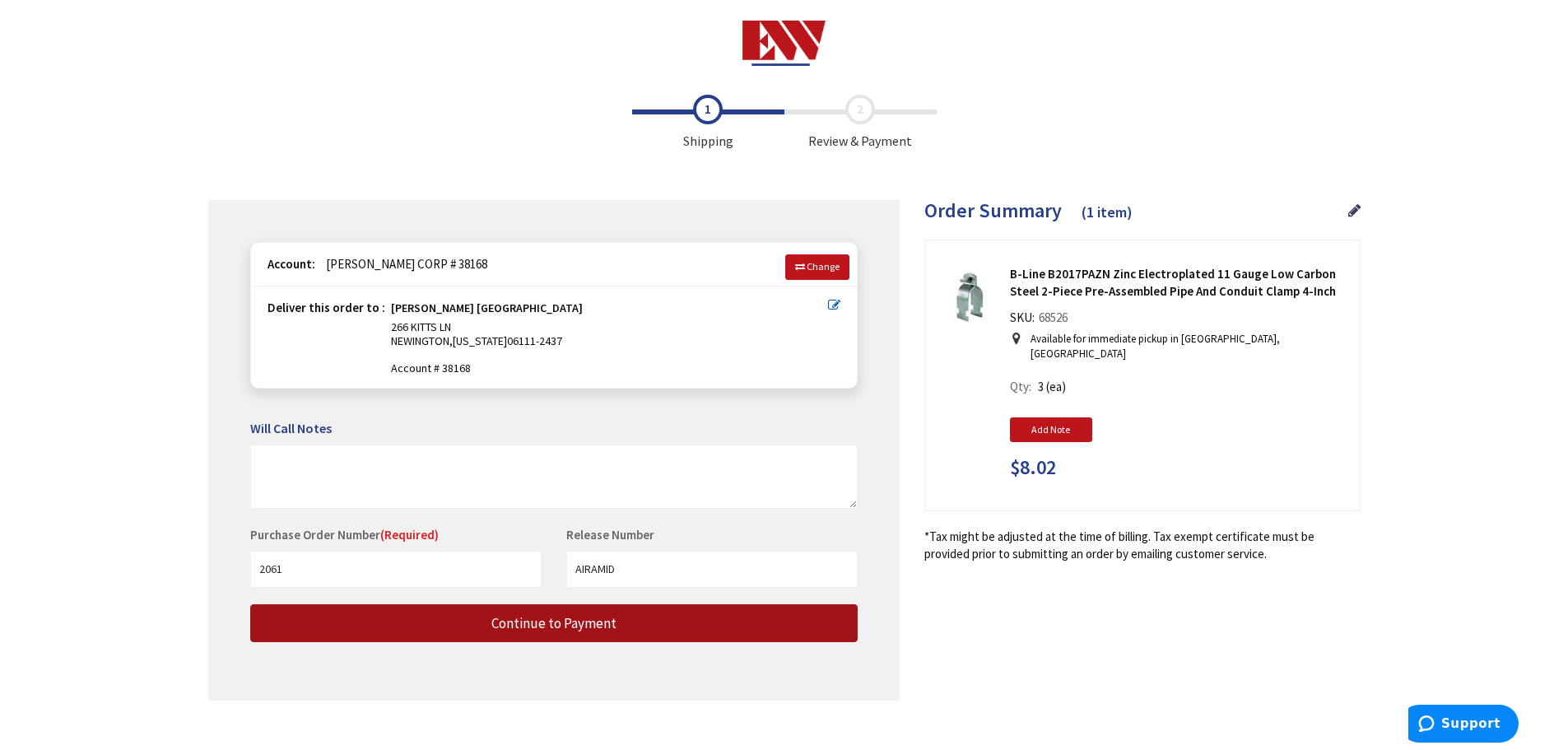
click at [610, 627] on span "Continue to Payment" at bounding box center [553, 623] width 125 height 18
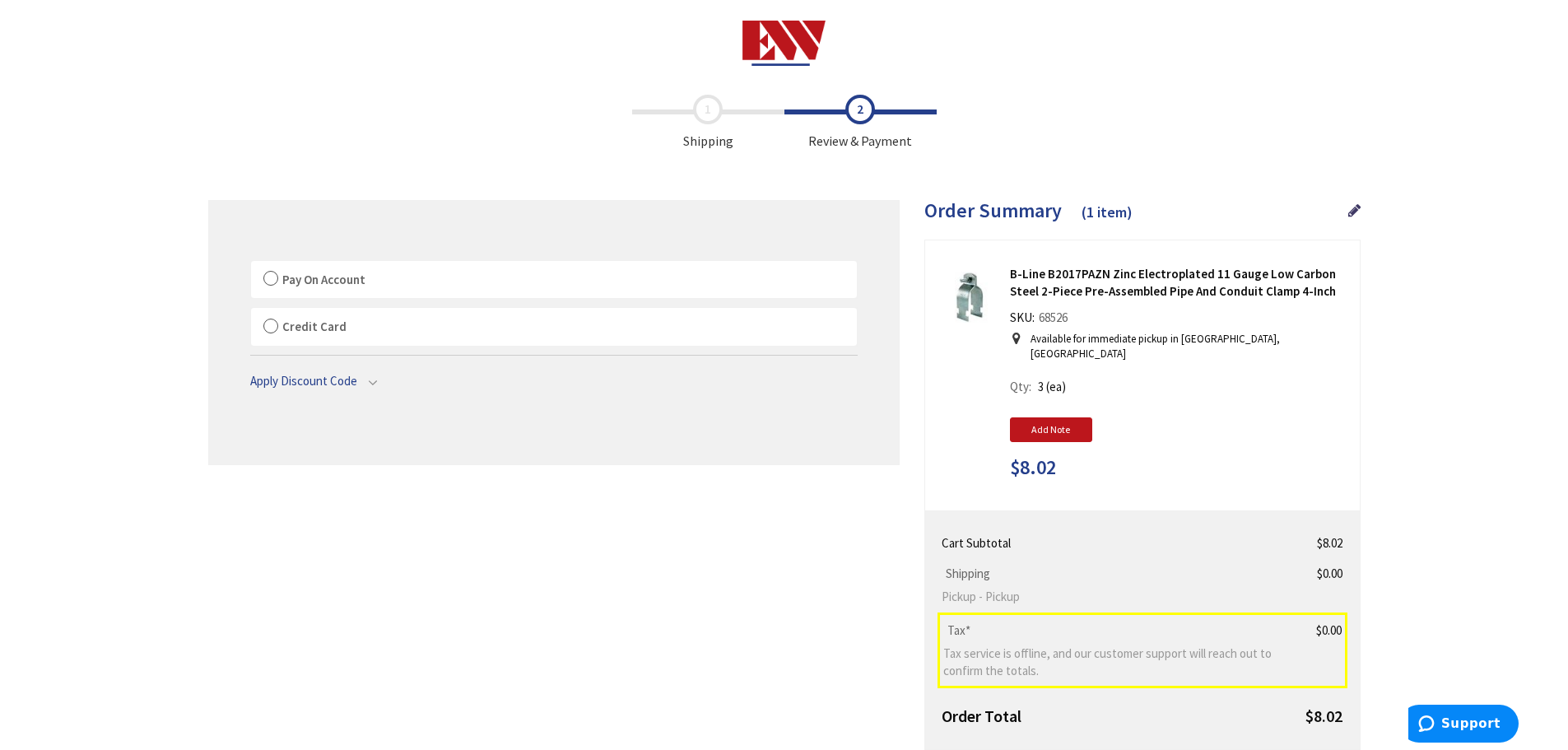
click at [284, 272] on span "Pay On Account" at bounding box center [324, 280] width 83 height 16
click at [251, 264] on input "Pay On Account" at bounding box center [251, 264] width 0 height 0
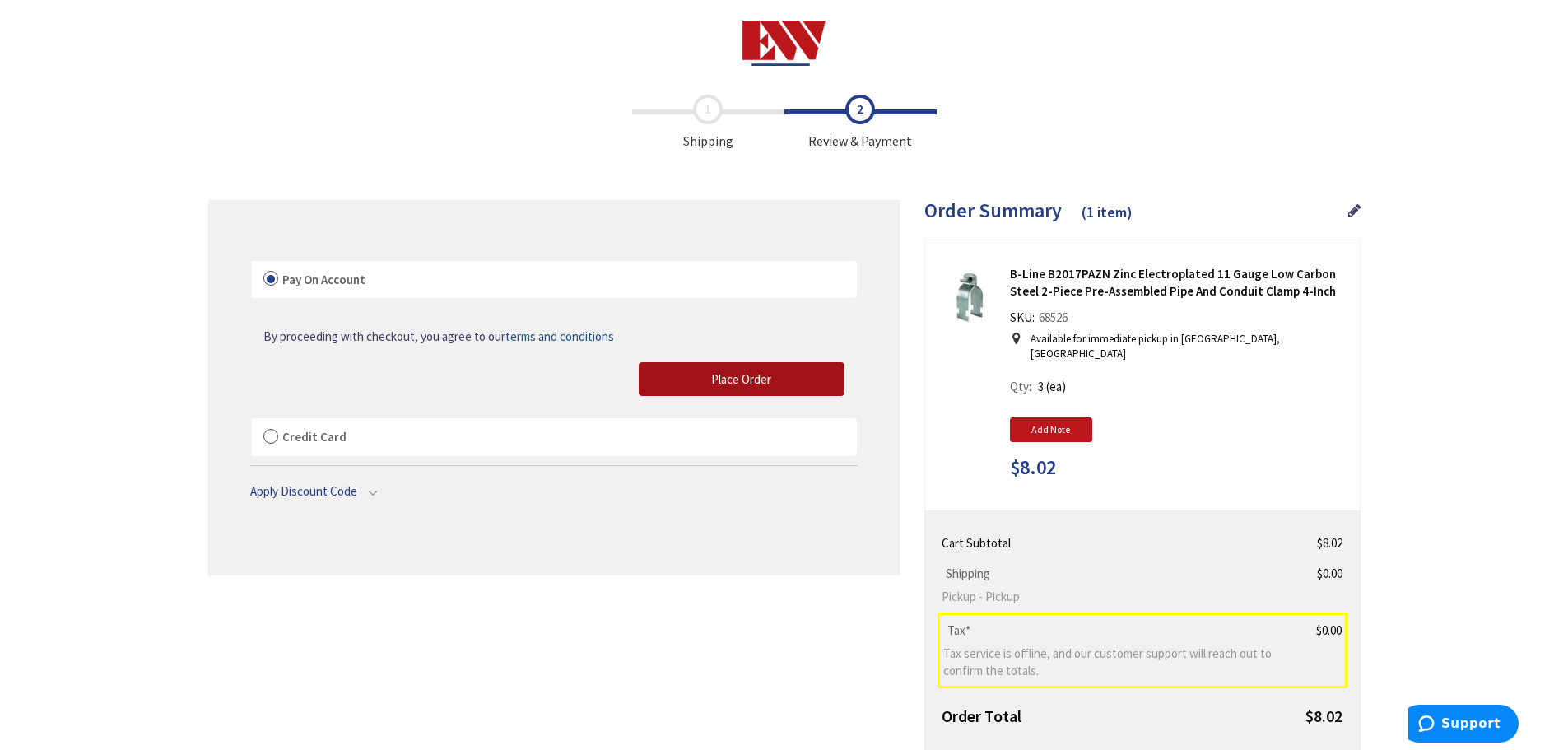
click at [674, 371] on button "Place Order" at bounding box center [741, 379] width 206 height 34
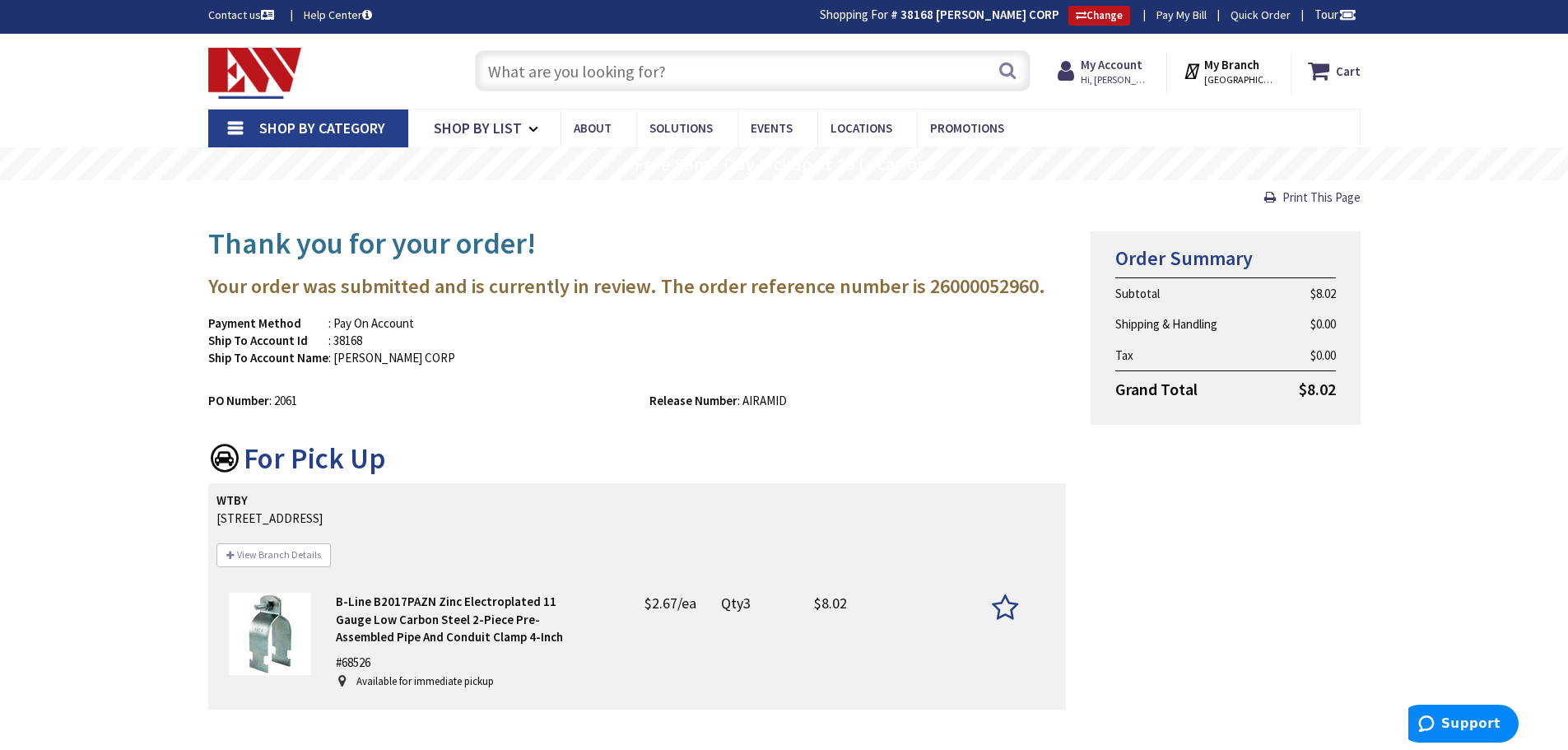
scroll to position [85, 0]
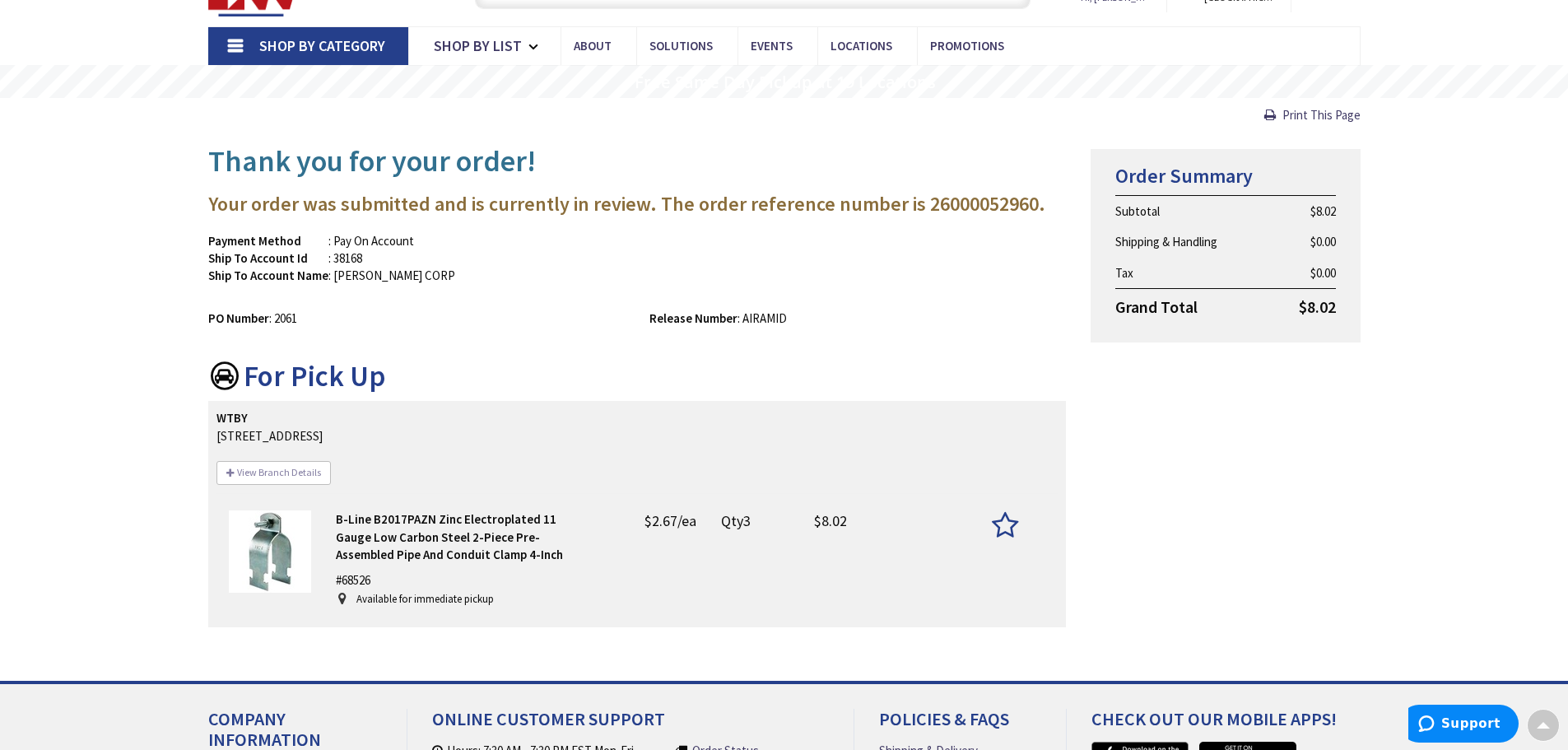
click at [345, 264] on td ": 38168" at bounding box center [392, 258] width 127 height 18
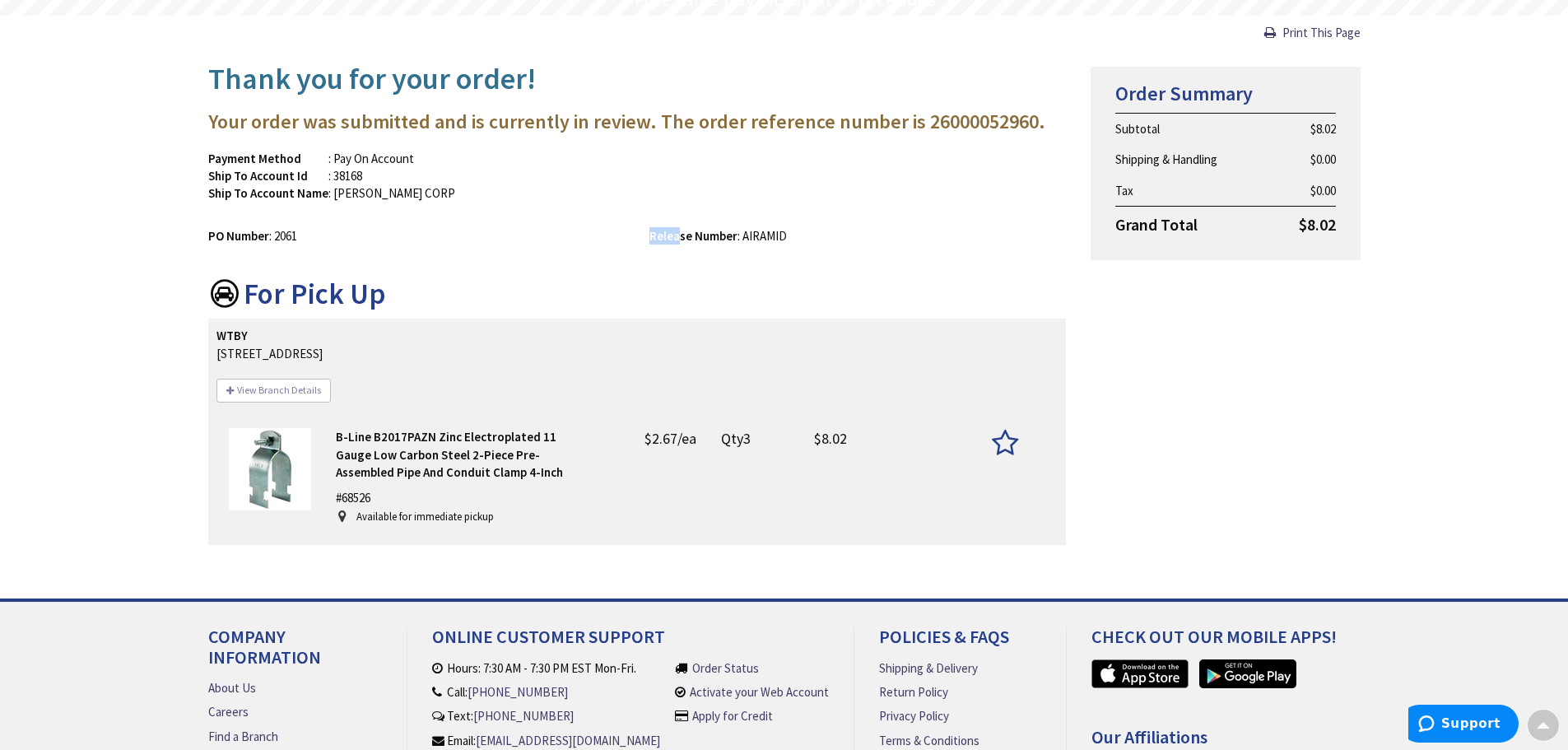
drag, startPoint x: 671, startPoint y: 236, endPoint x: 817, endPoint y: 236, distance: 146.0
click at [817, 236] on div "Release Number : AIRAMID" at bounding box center [857, 236] width 441 height 18
click at [264, 244] on td "PO Number" at bounding box center [239, 236] width 61 height 18
drag, startPoint x: 209, startPoint y: 233, endPoint x: 373, endPoint y: 248, distance: 164.7
click at [353, 244] on div "PO Number : 2061" at bounding box center [416, 236] width 441 height 18
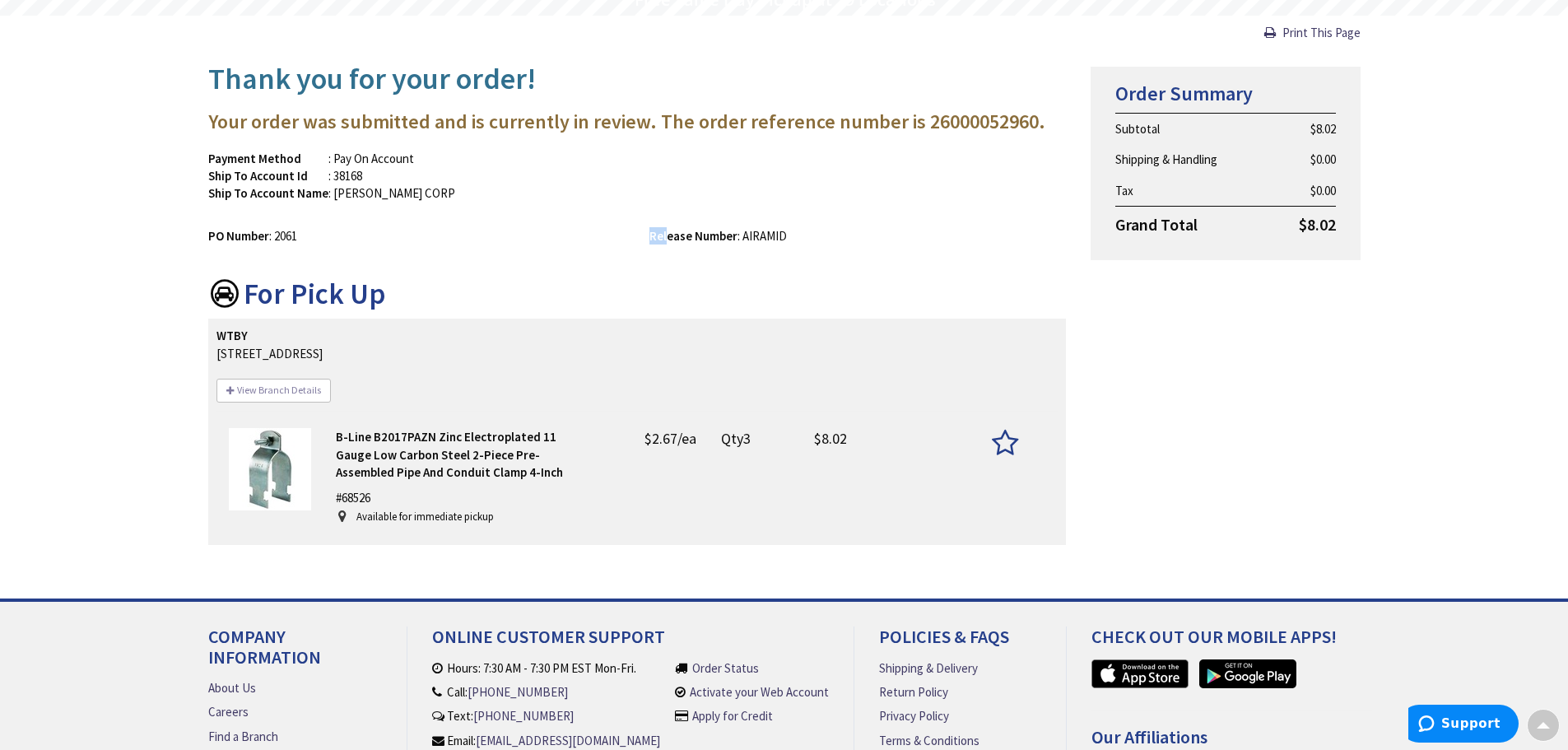
drag, startPoint x: 663, startPoint y: 235, endPoint x: 816, endPoint y: 237, distance: 153.0
click at [816, 237] on div "Release Number : AIRAMID" at bounding box center [857, 236] width 441 height 18
drag, startPoint x: 275, startPoint y: 235, endPoint x: 296, endPoint y: 234, distance: 21.0
click at [296, 234] on td ": 2061" at bounding box center [283, 236] width 28 height 18
click at [318, 234] on div "PO Number : 2061" at bounding box center [416, 236] width 441 height 18
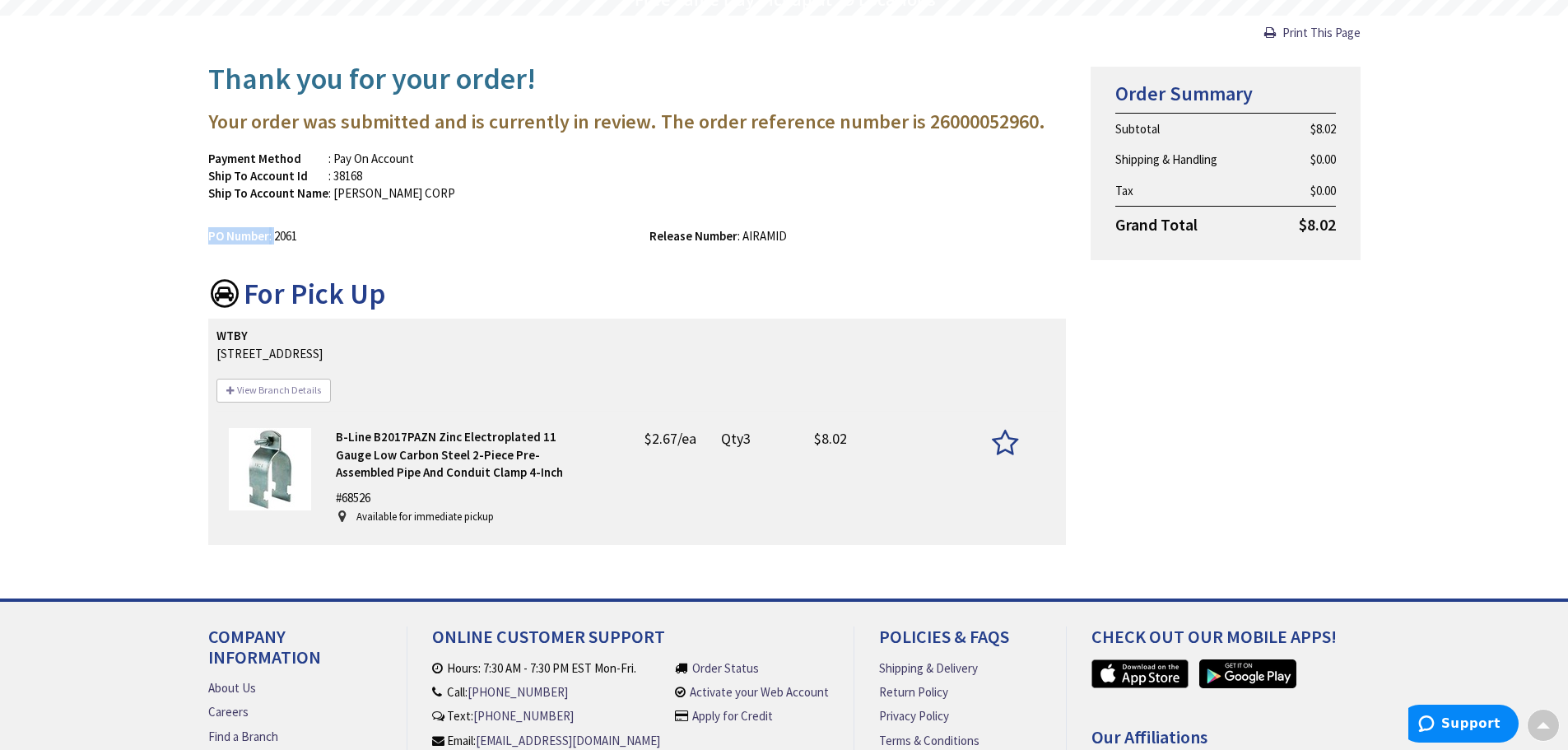
drag, startPoint x: 275, startPoint y: 236, endPoint x: 300, endPoint y: 233, distance: 25.2
click at [300, 233] on div "PO Number : 2061" at bounding box center [416, 236] width 441 height 18
click at [316, 233] on div "PO Number : 2061" at bounding box center [416, 236] width 441 height 18
drag, startPoint x: 216, startPoint y: 353, endPoint x: 546, endPoint y: 350, distance: 330.0
click at [498, 347] on address "237 EAST AURORA STREET, WATERBURY, CT 06708-2044" at bounding box center [638, 344] width 843 height 35
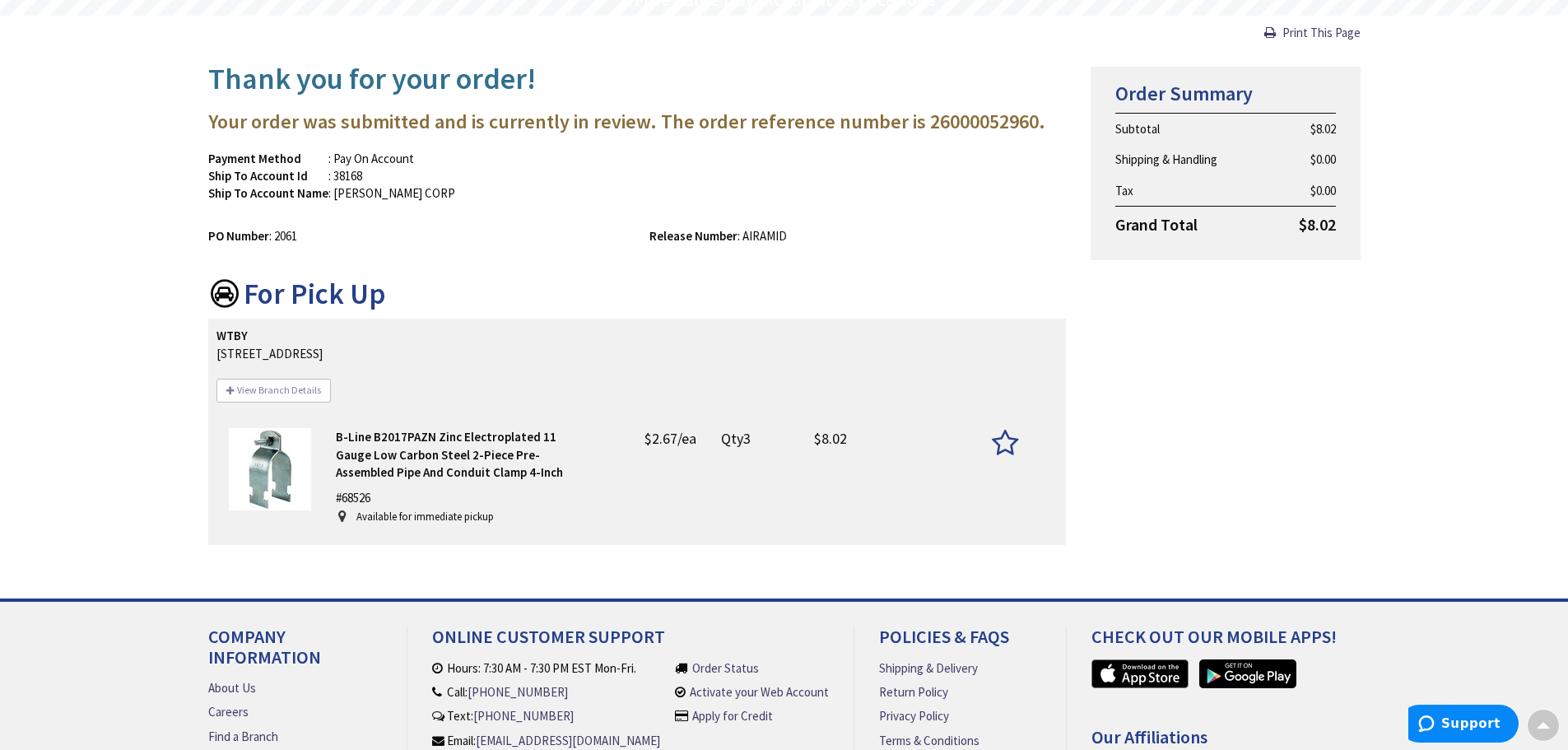
click at [549, 350] on address "237 EAST AURORA STREET, WATERBURY, CT 06708-2044" at bounding box center [638, 344] width 843 height 35
click at [470, 247] on div "Thank you for your order! Your order was submitted and is currently in review. …" at bounding box center [637, 306] width 883 height 512
click at [742, 229] on td ": AIRAMID" at bounding box center [762, 236] width 49 height 18
drag, startPoint x: 665, startPoint y: 124, endPoint x: 977, endPoint y: 124, distance: 312.0
click at [977, 124] on h3 "Your order was submitted and is currently in review. The order reference number…" at bounding box center [638, 122] width 858 height 22
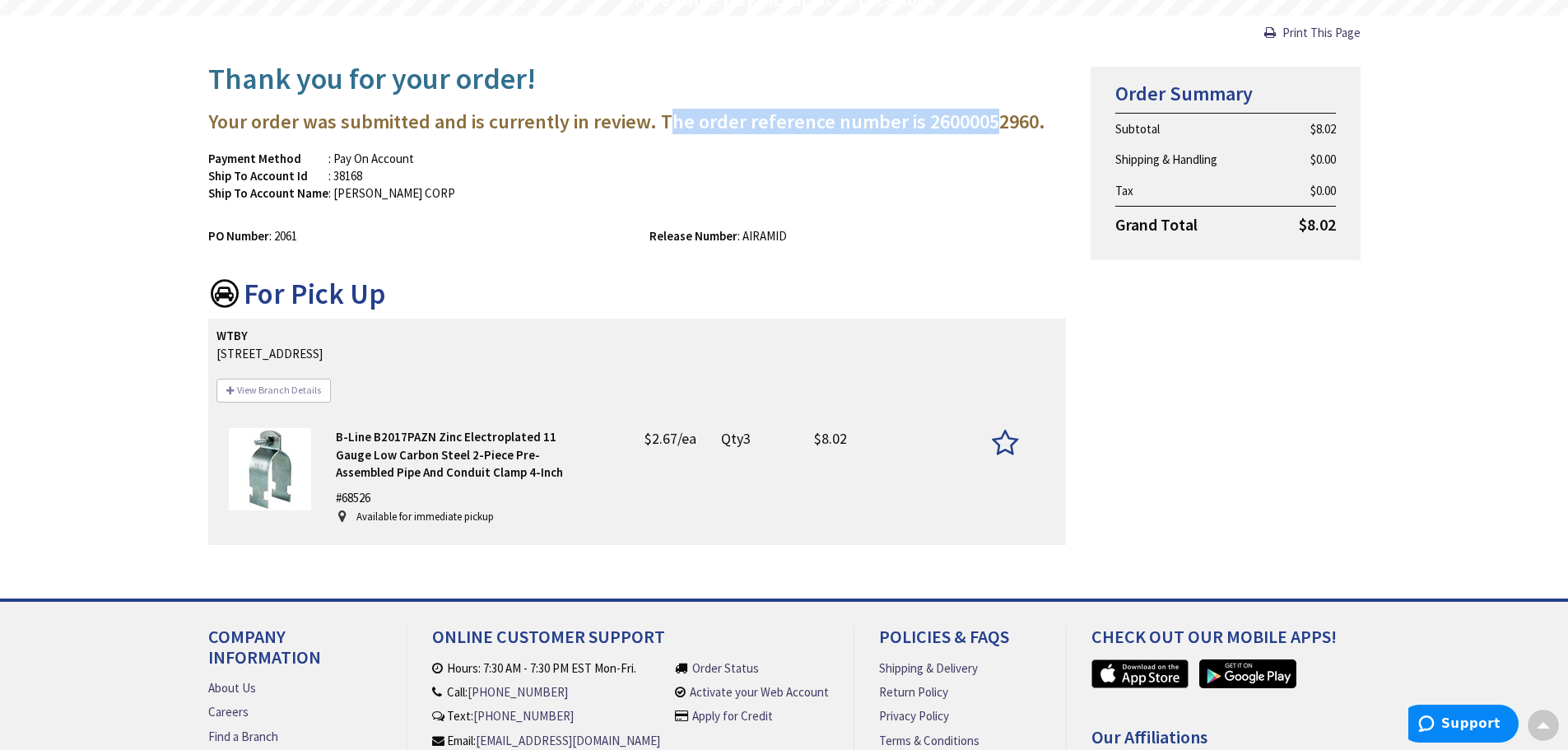
click at [977, 124] on h3 "Your order was submitted and is currently in review. The order reference number…" at bounding box center [638, 122] width 858 height 22
drag, startPoint x: 914, startPoint y: 123, endPoint x: 1051, endPoint y: 123, distance: 137.0
click at [1051, 123] on h3 "Your order was submitted and is currently in review. The order reference number…" at bounding box center [638, 122] width 858 height 22
drag, startPoint x: 918, startPoint y: 120, endPoint x: 969, endPoint y: 120, distance: 51.0
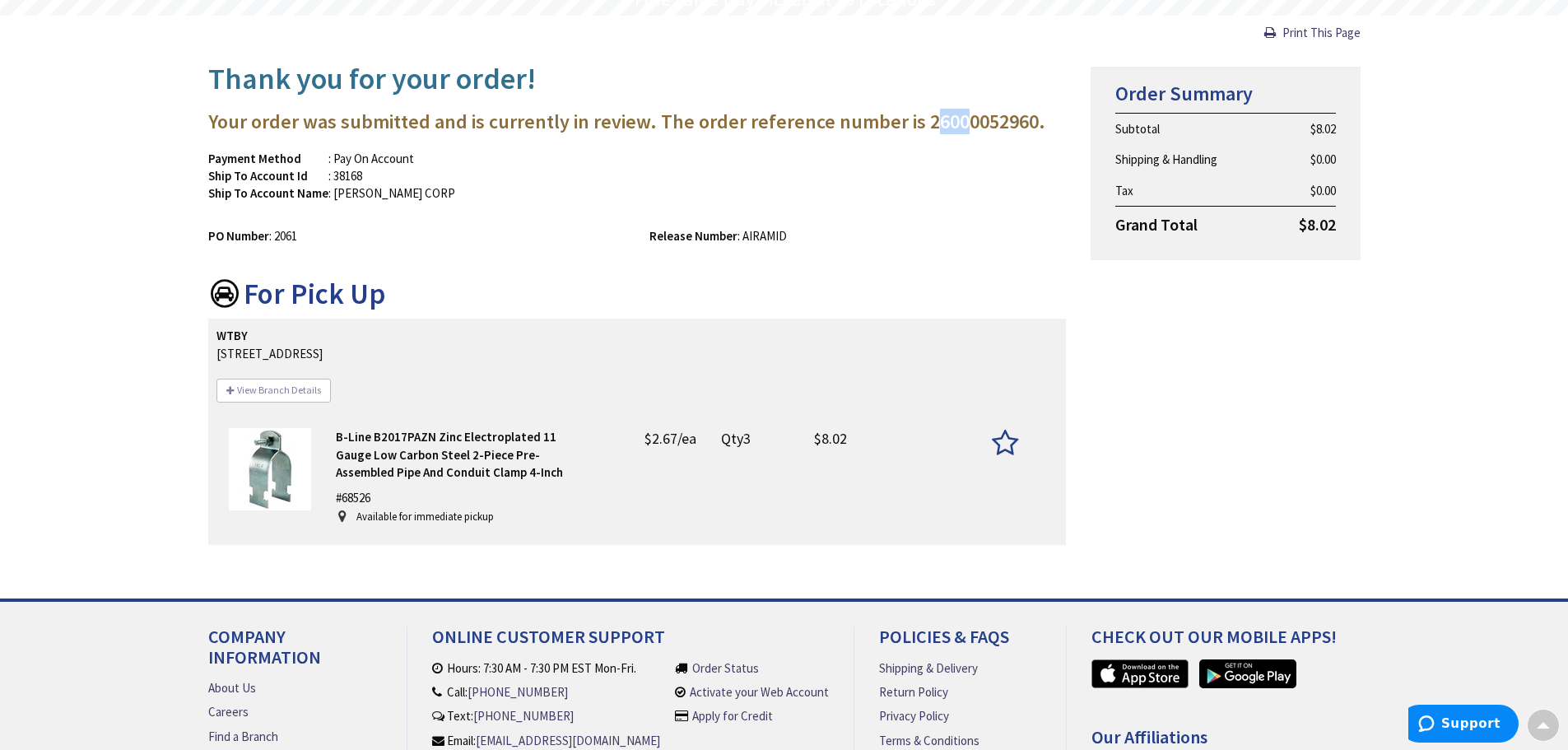
click at [965, 120] on h3 "Your order was submitted and is currently in review. The order reference number…" at bounding box center [638, 122] width 858 height 22
click at [1009, 120] on h3 "Your order was submitted and is currently in review. The order reference number…" at bounding box center [638, 122] width 858 height 22
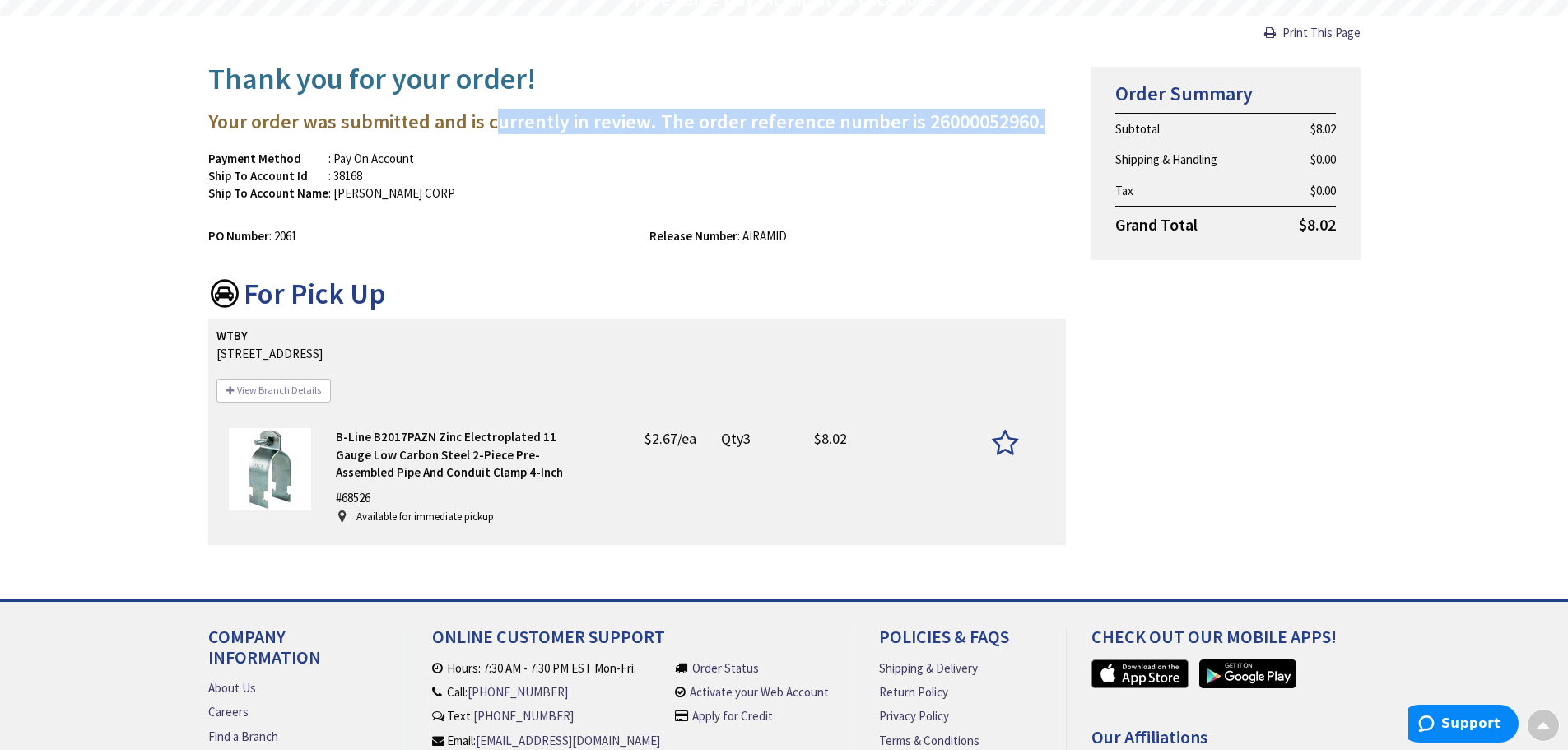
drag, startPoint x: 497, startPoint y: 124, endPoint x: 636, endPoint y: 137, distance: 139.6
click at [635, 136] on div "Thank you for your order! Your order was submitted and is currently in review. …" at bounding box center [637, 306] width 883 height 512
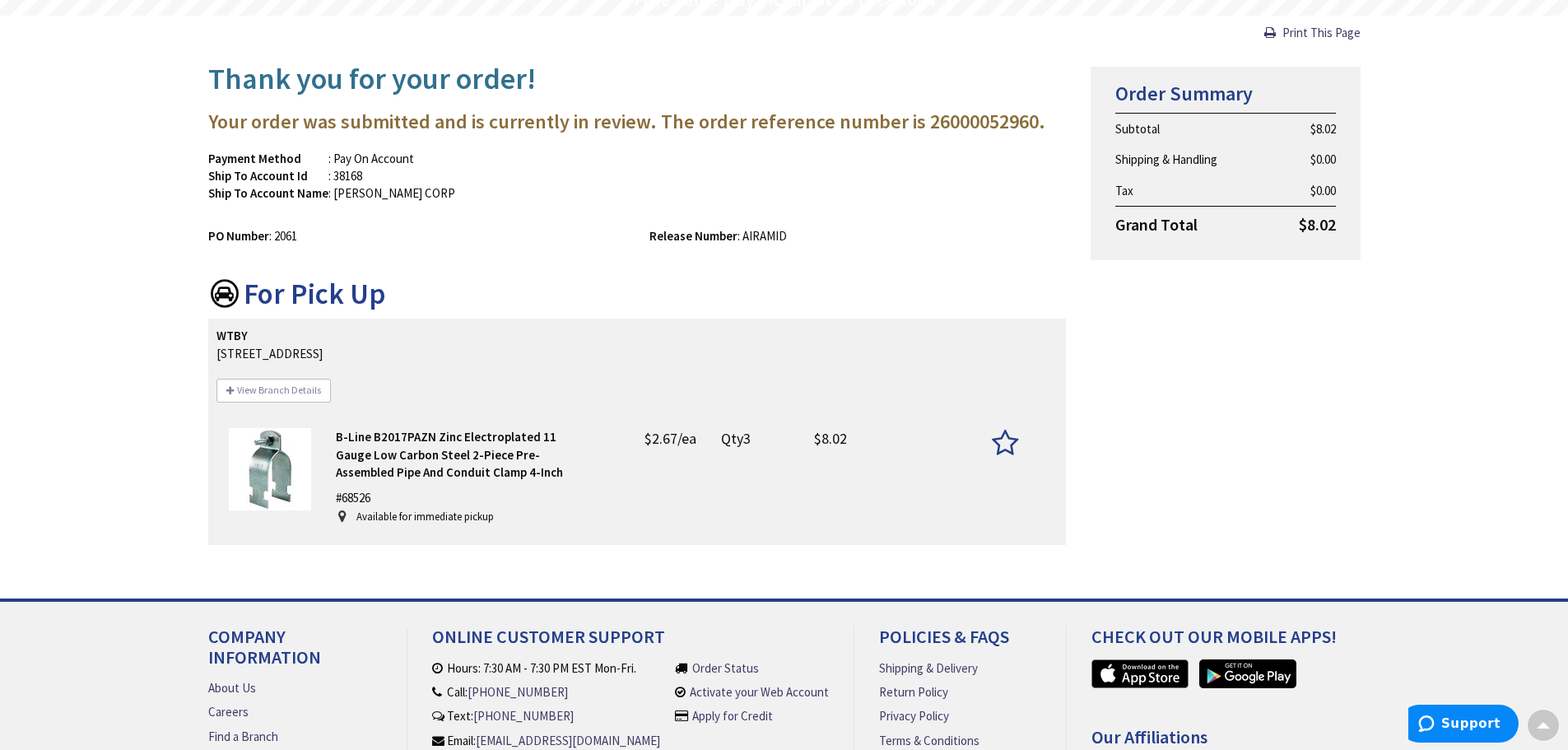
click at [807, 214] on div "Payment Method : Pay On Account Ship To Account Id : 38168 Ship To Account Name…" at bounding box center [637, 184] width 883 height 69
click at [1014, 191] on div "Payment Method : Pay On Account Ship To Account Id : 38168 Ship To Account Name…" at bounding box center [637, 184] width 883 height 69
click at [979, 184] on div "Payment Method : Pay On Account Ship To Account Id : 38168 Ship To Account Name…" at bounding box center [637, 184] width 883 height 69
click at [142, 328] on div "Skip to Content Toggle Nav Search Cart My Cart Close" at bounding box center [784, 392] width 1568 height 1045
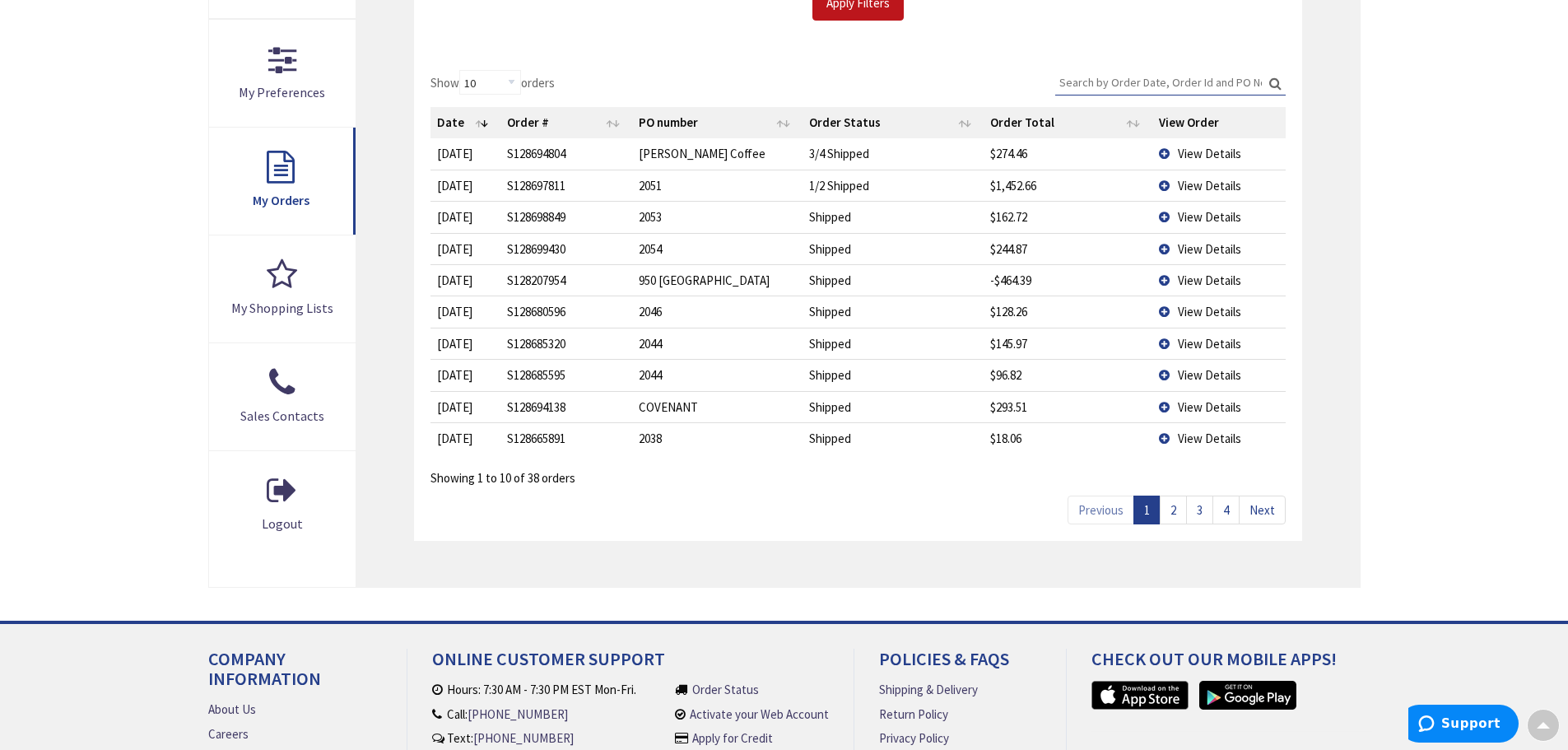
scroll to position [414, 0]
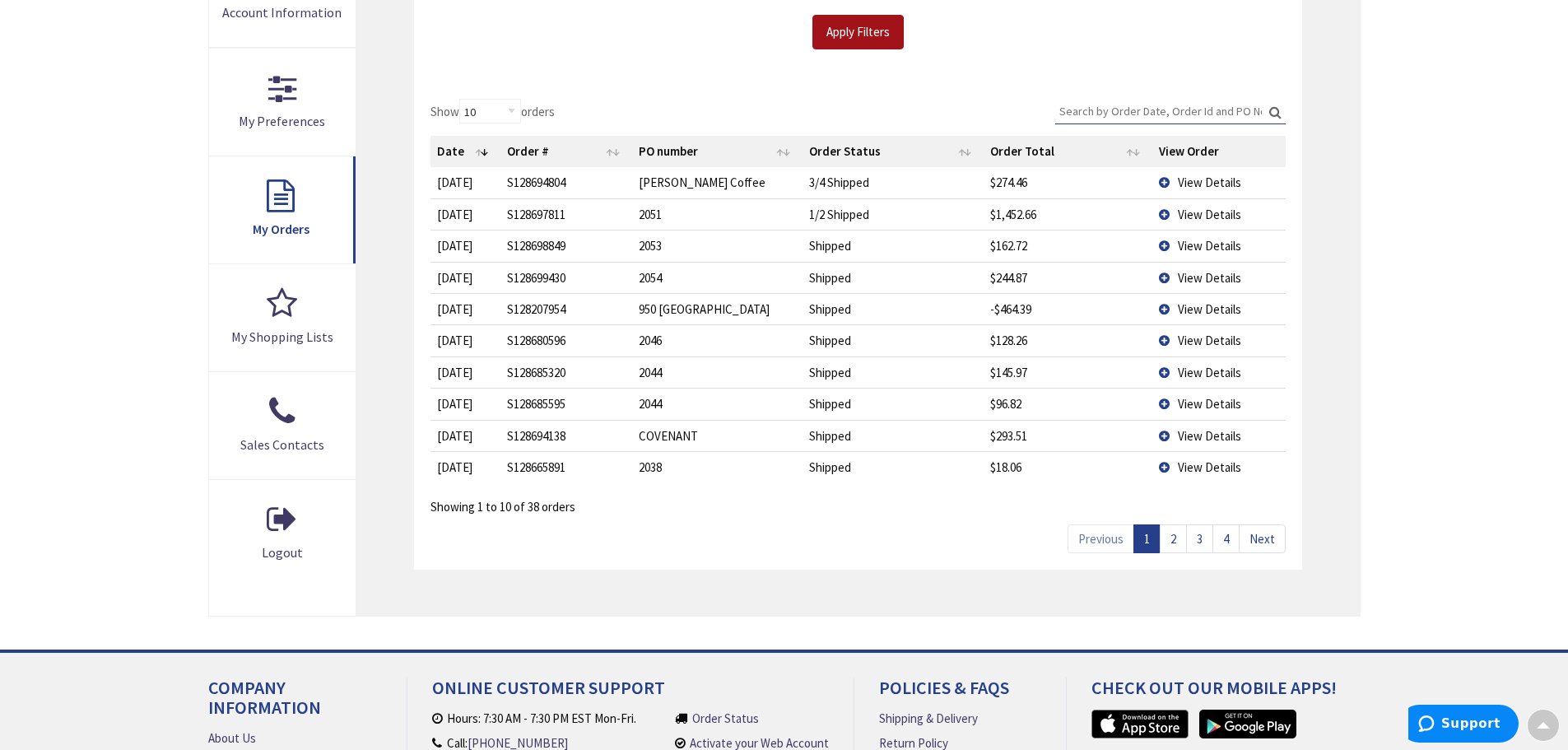
click at [883, 42] on input "Apply Filters" at bounding box center [858, 31] width 92 height 34
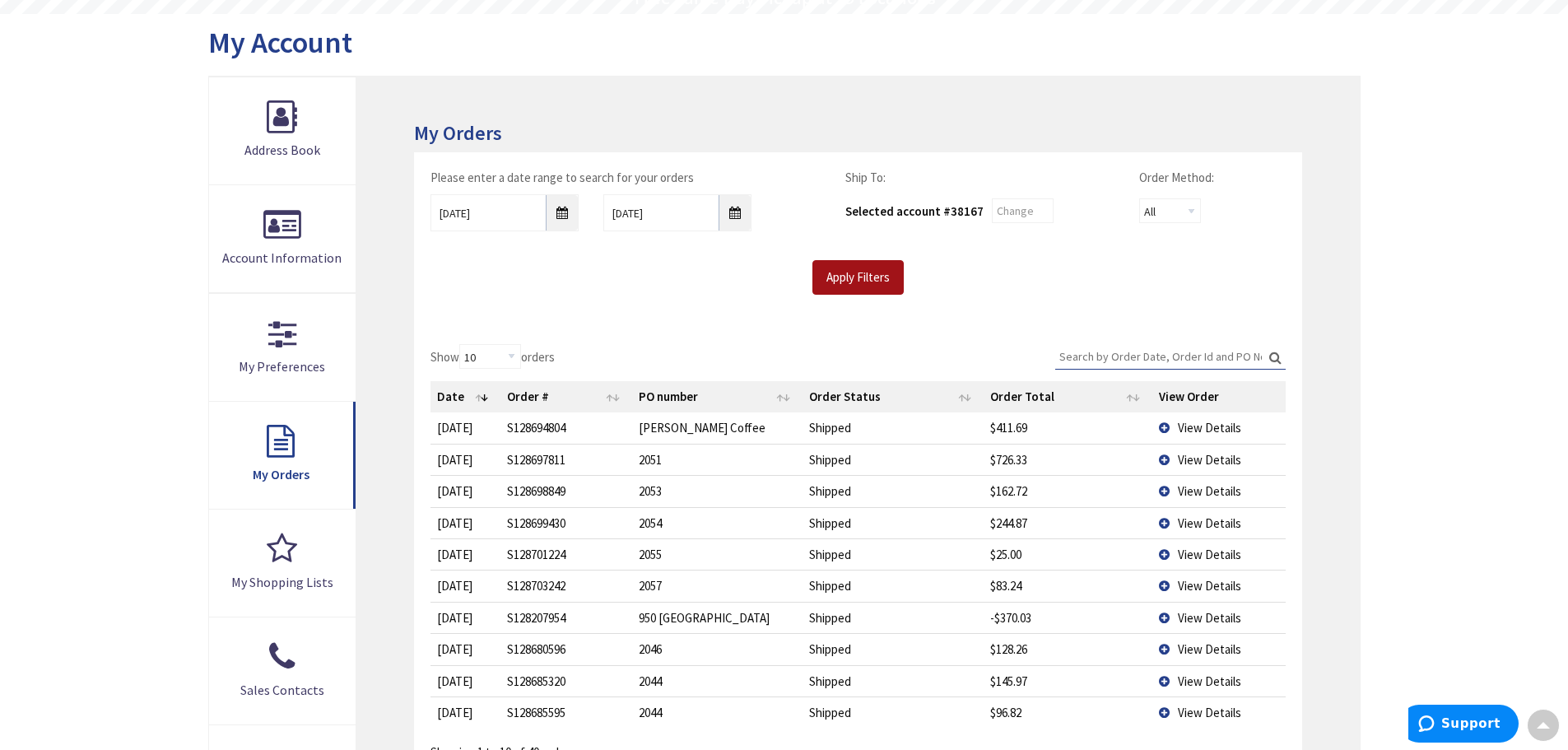
scroll to position [167, 0]
click at [692, 216] on input "[DATE]" at bounding box center [677, 215] width 149 height 37
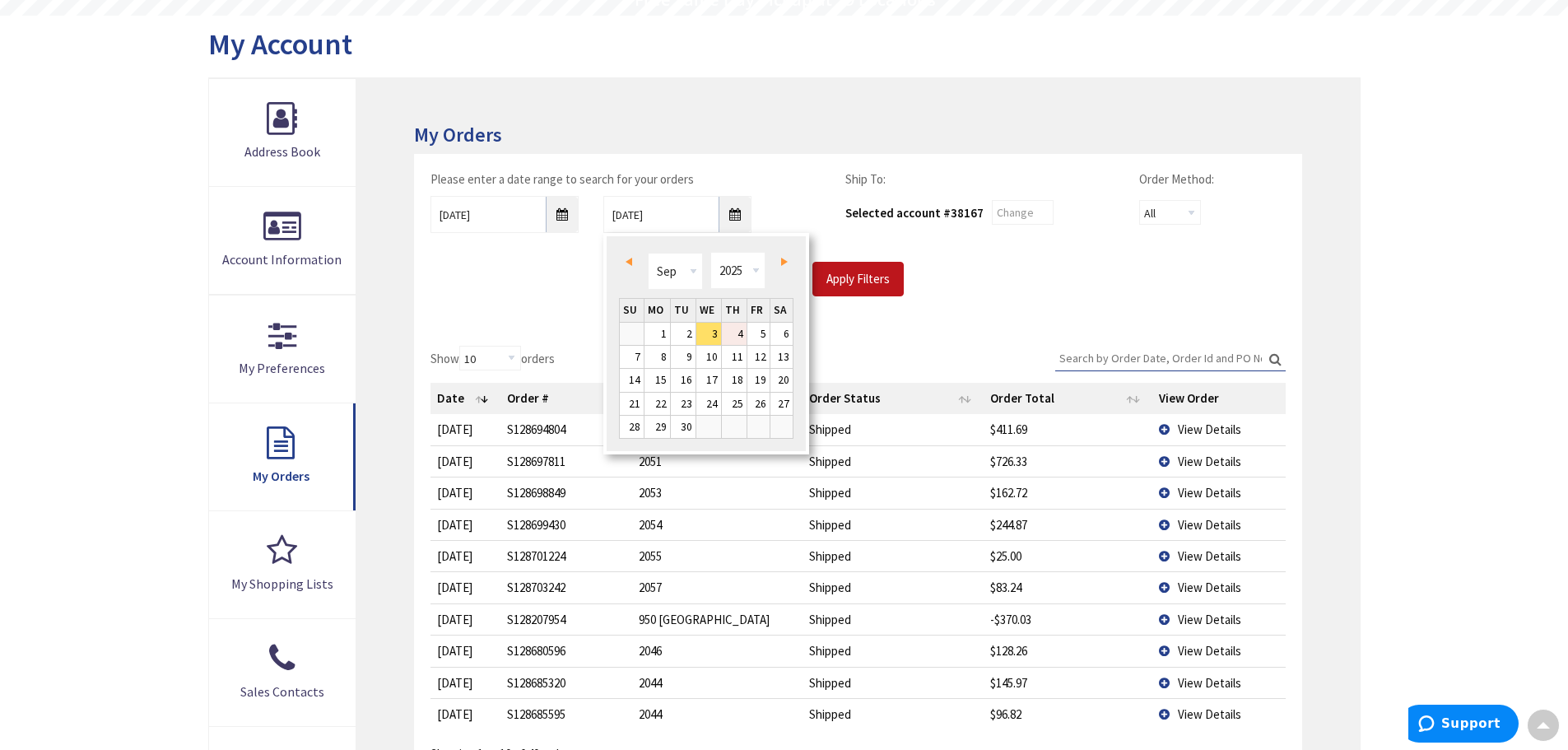
click at [741, 335] on link "4" at bounding box center [734, 334] width 25 height 23
type input "[DATE]"
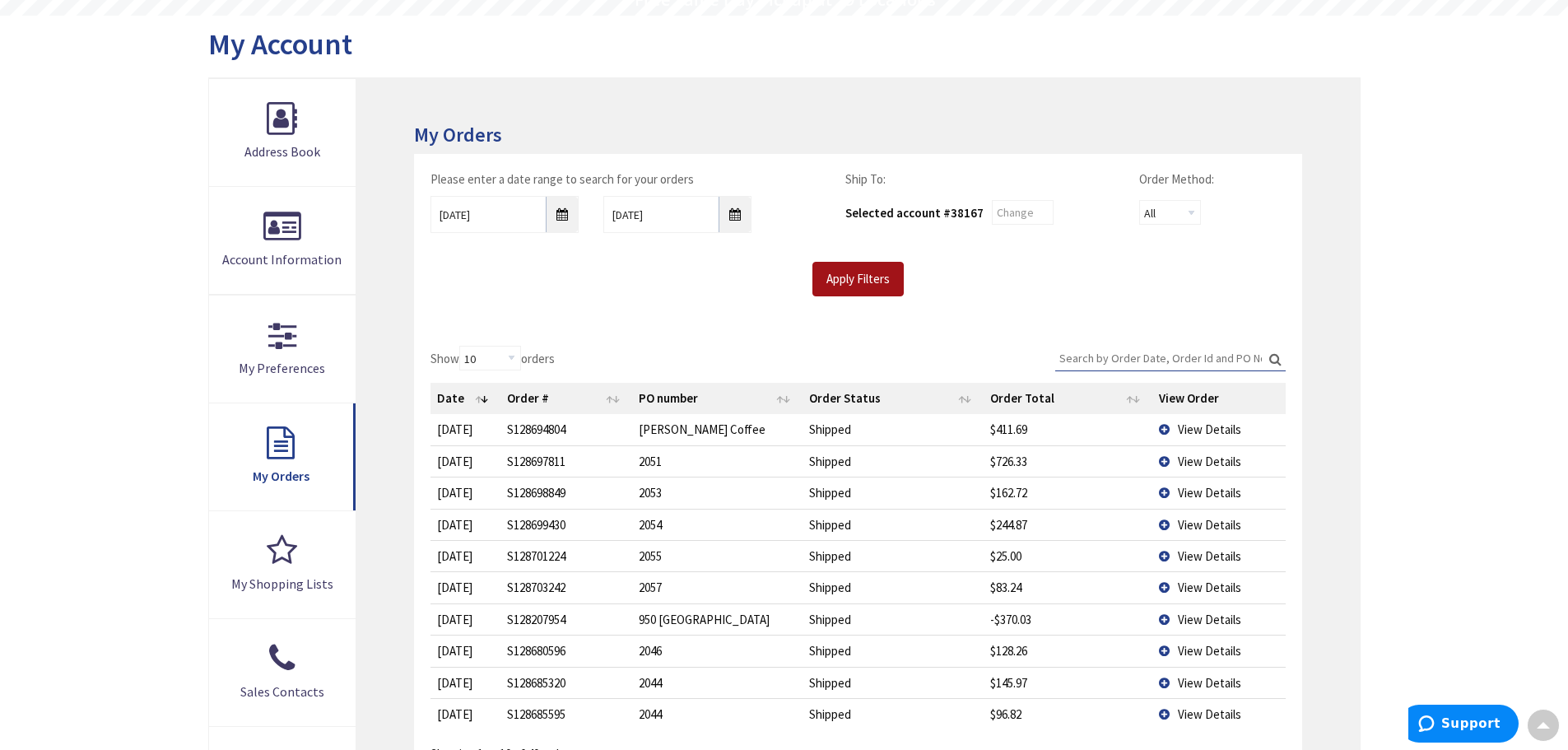
click at [853, 294] on input "Apply Filters" at bounding box center [858, 279] width 92 height 34
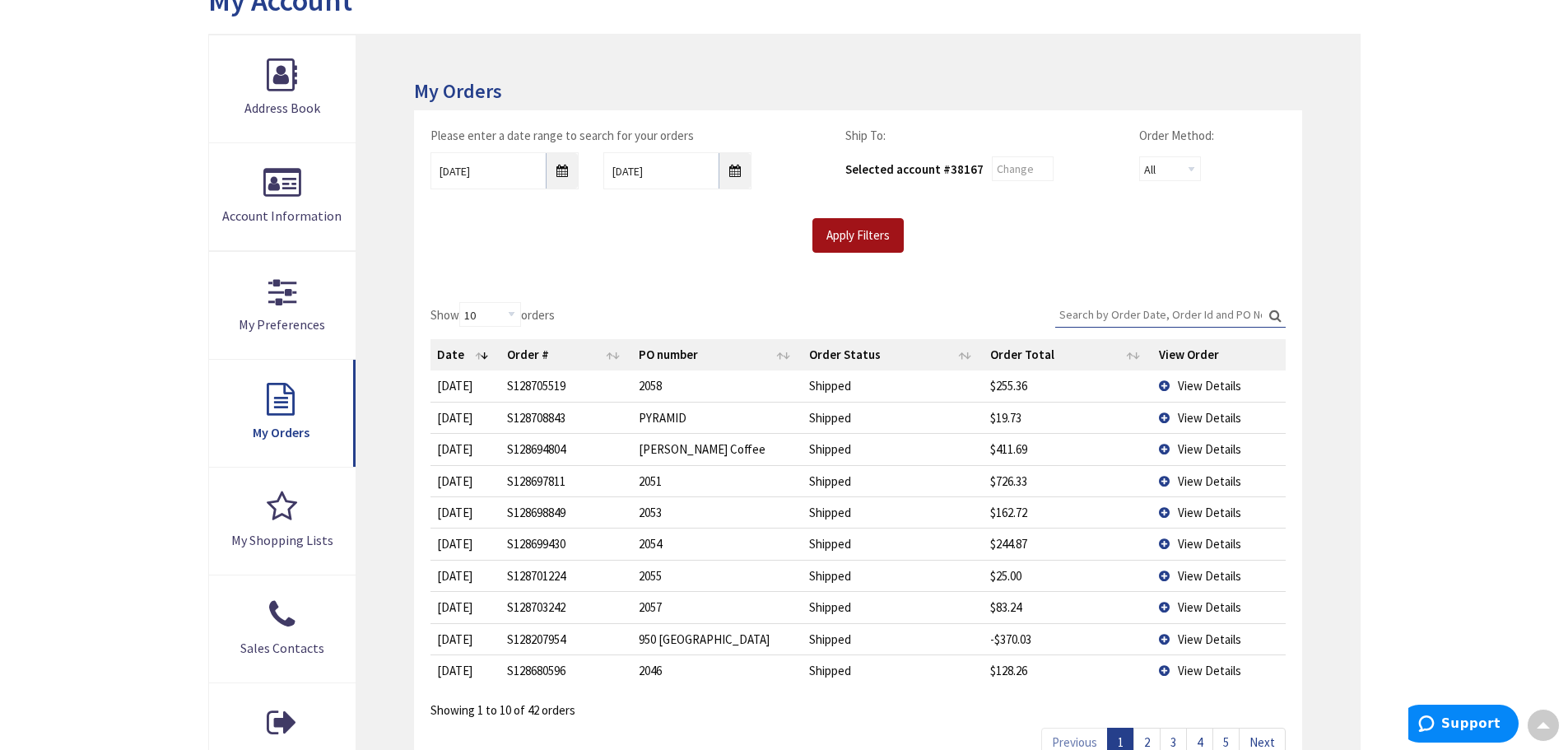
scroll to position [249, 0]
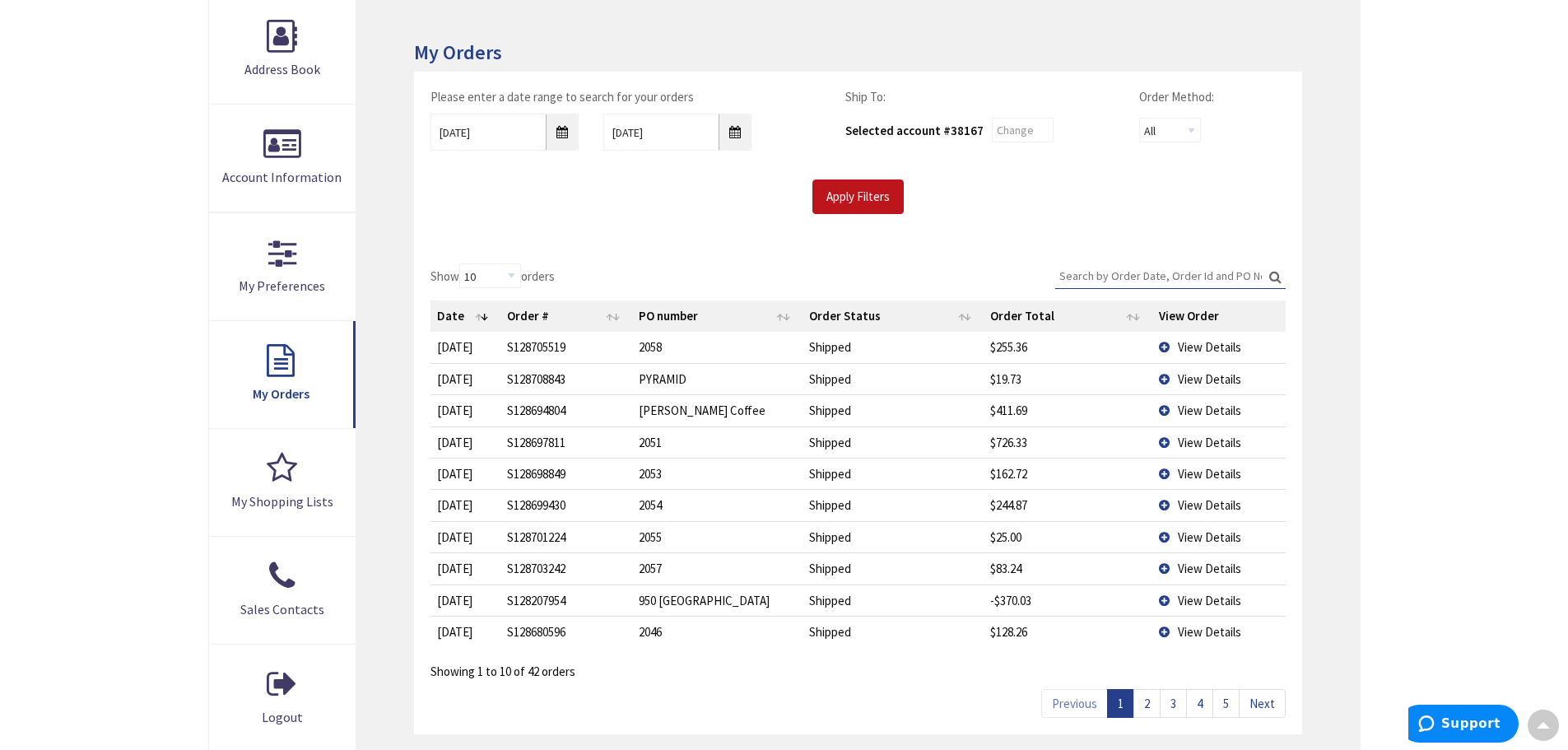
click at [1181, 379] on span "View Details" at bounding box center [1210, 379] width 63 height 16
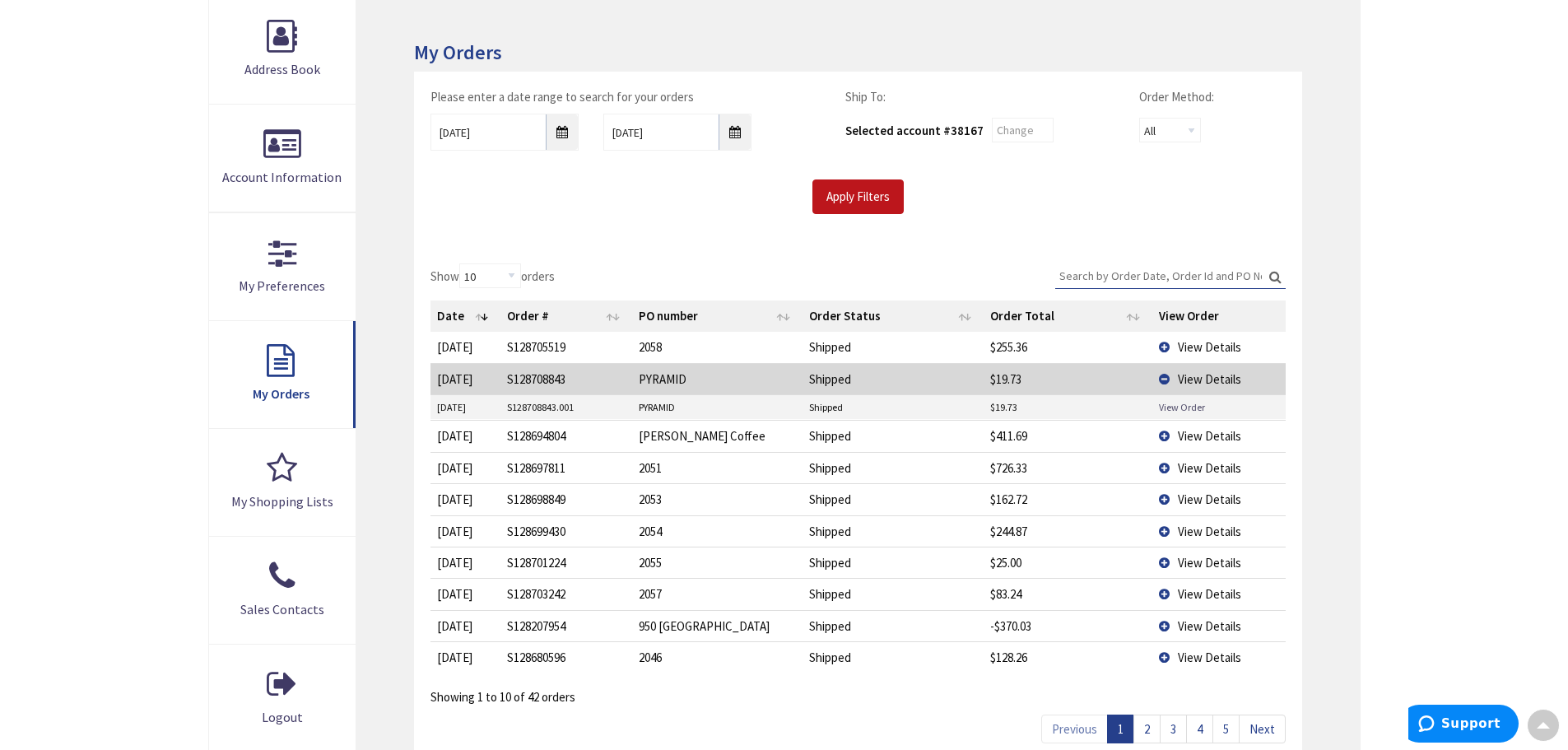
click at [1171, 404] on link "View Order" at bounding box center [1182, 406] width 46 height 14
click at [1200, 383] on span "View Details" at bounding box center [1210, 379] width 63 height 16
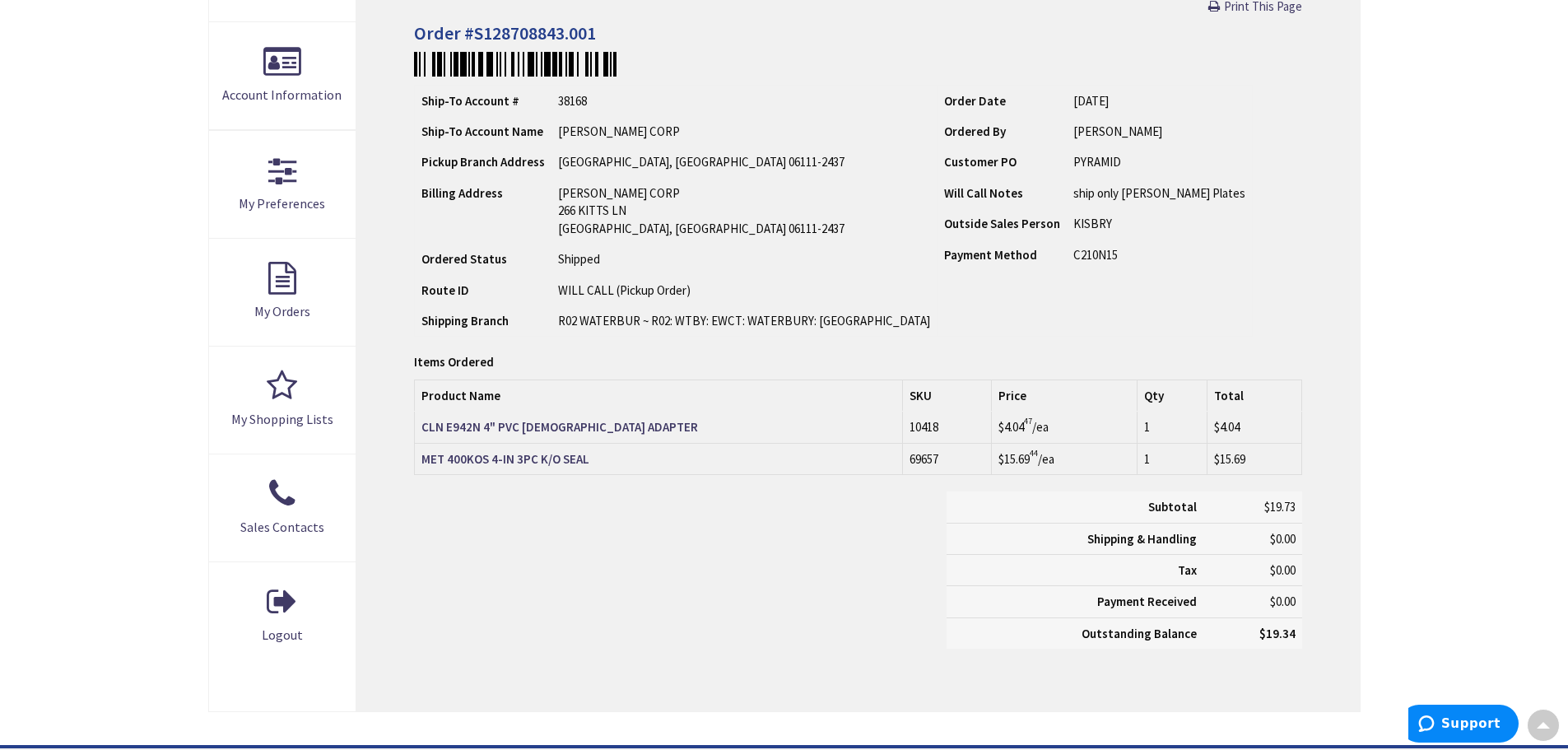
scroll to position [332, 0]
